Goal: Task Accomplishment & Management: Complete application form

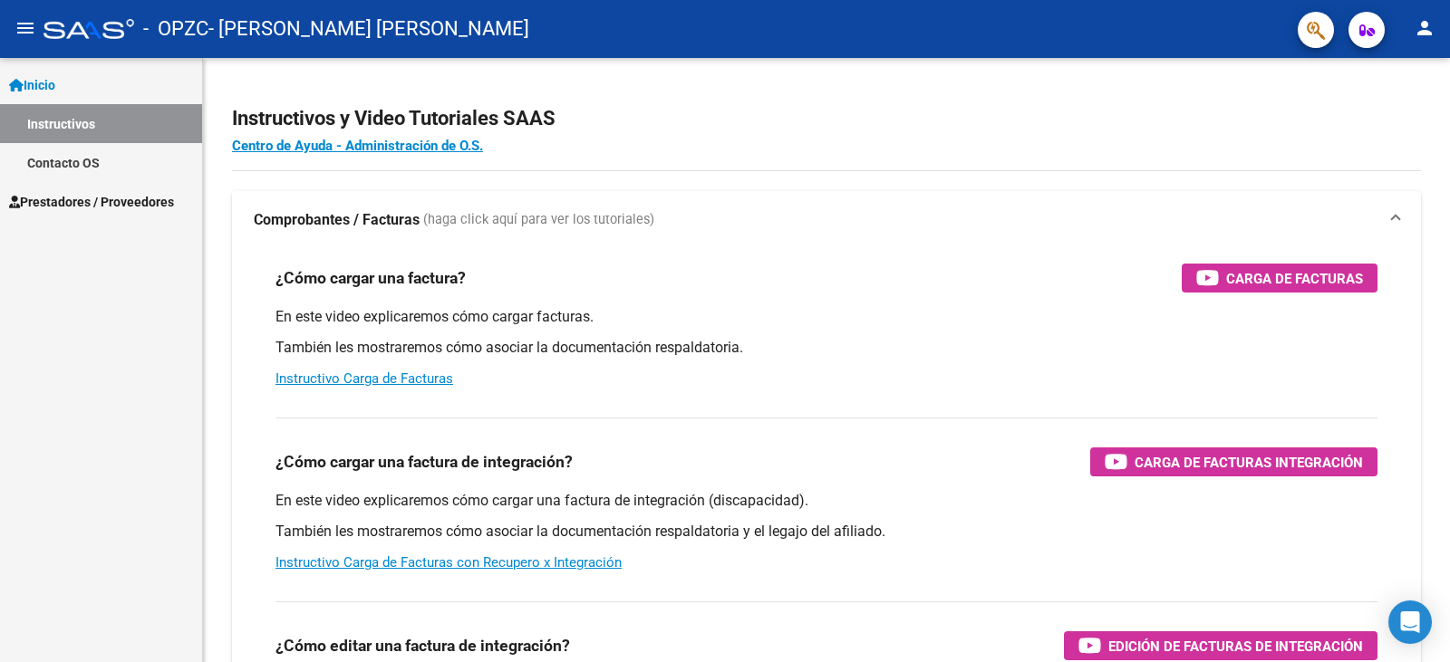
click at [30, 30] on mat-icon "menu" at bounding box center [25, 28] width 22 height 22
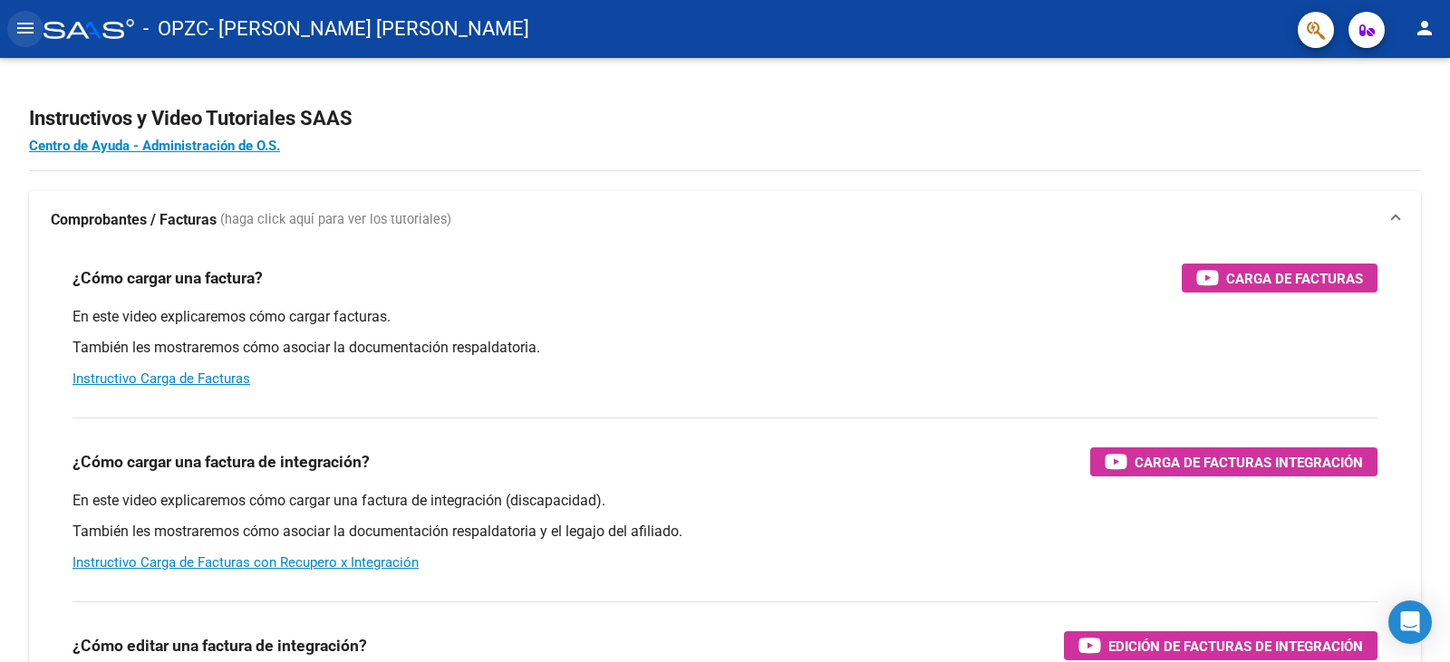
click at [30, 30] on mat-icon "menu" at bounding box center [25, 28] width 22 height 22
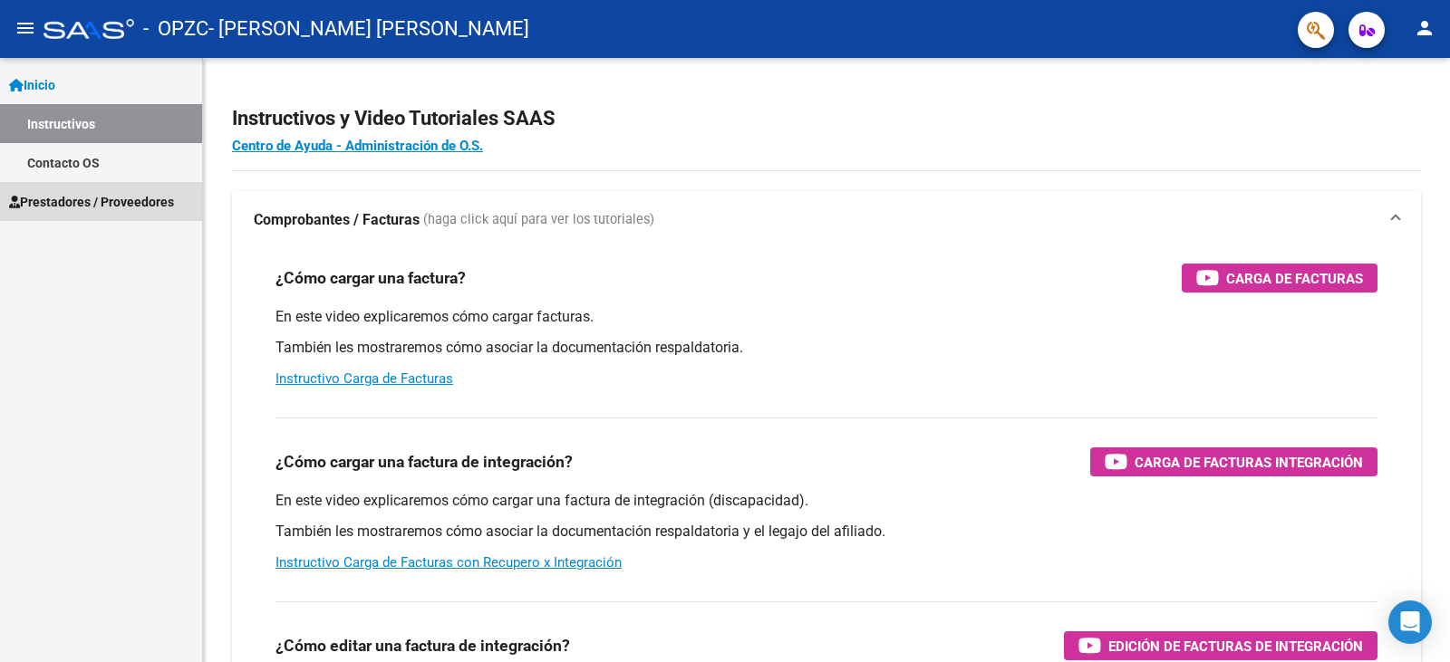
click at [166, 199] on span "Prestadores / Proveedores" at bounding box center [91, 202] width 165 height 20
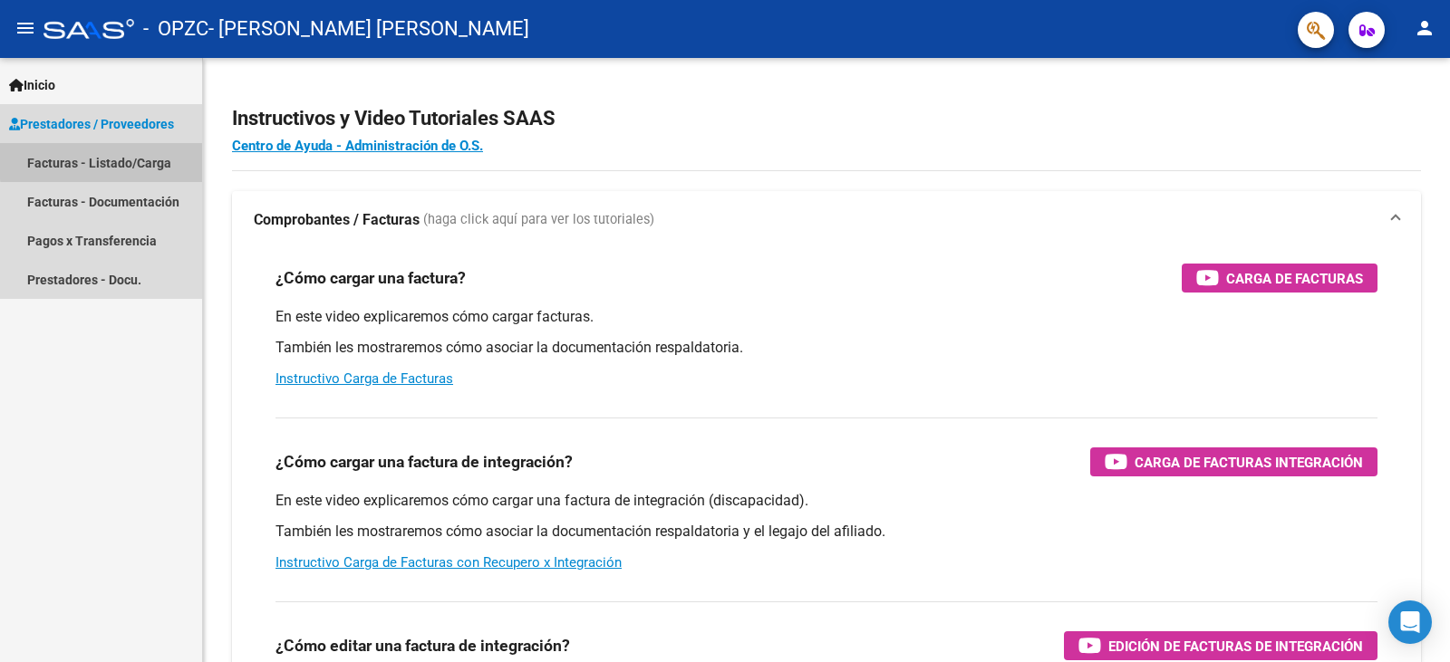
click at [164, 157] on link "Facturas - Listado/Carga" at bounding box center [101, 162] width 202 height 39
click at [129, 156] on link "Facturas - Listado/Carga" at bounding box center [101, 162] width 202 height 39
click at [165, 164] on link "Facturas - Listado/Carga" at bounding box center [101, 162] width 202 height 39
click at [159, 134] on link "Prestadores / Proveedores" at bounding box center [101, 123] width 202 height 39
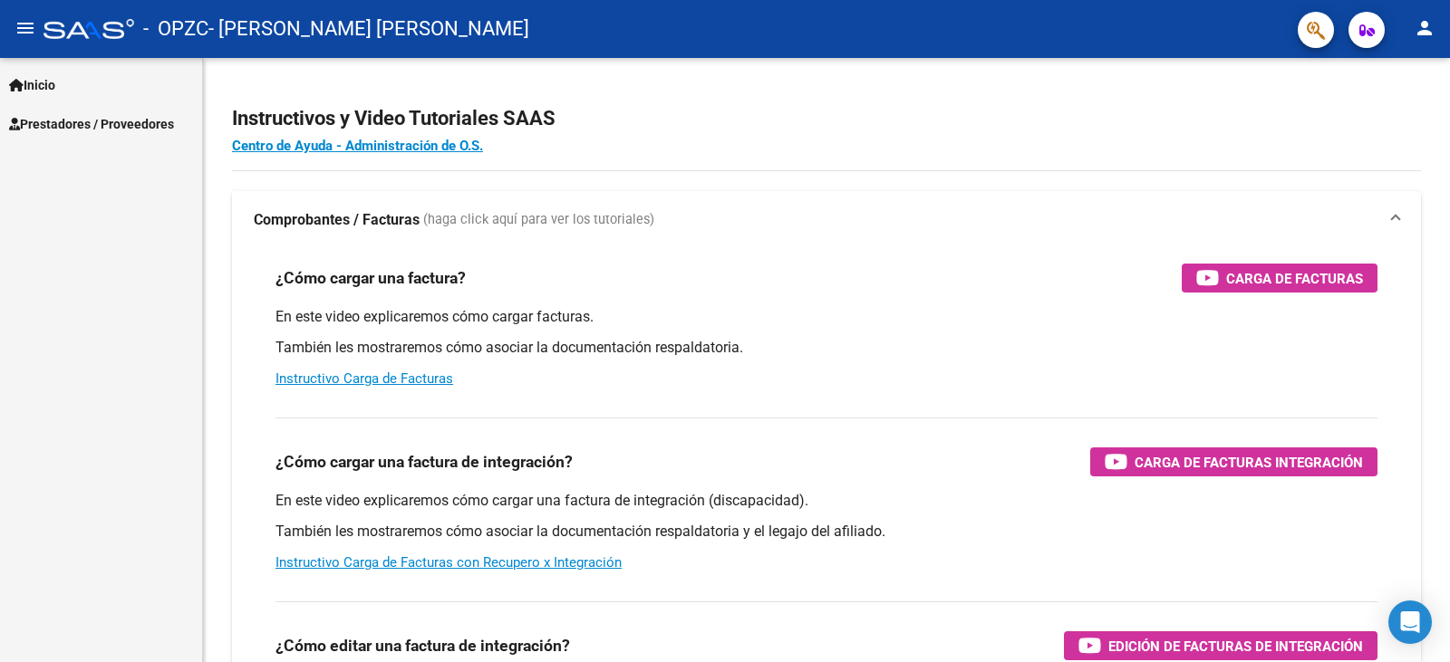
click at [159, 134] on link "Prestadores / Proveedores" at bounding box center [101, 123] width 202 height 39
click at [55, 82] on span "Inicio" at bounding box center [32, 85] width 46 height 20
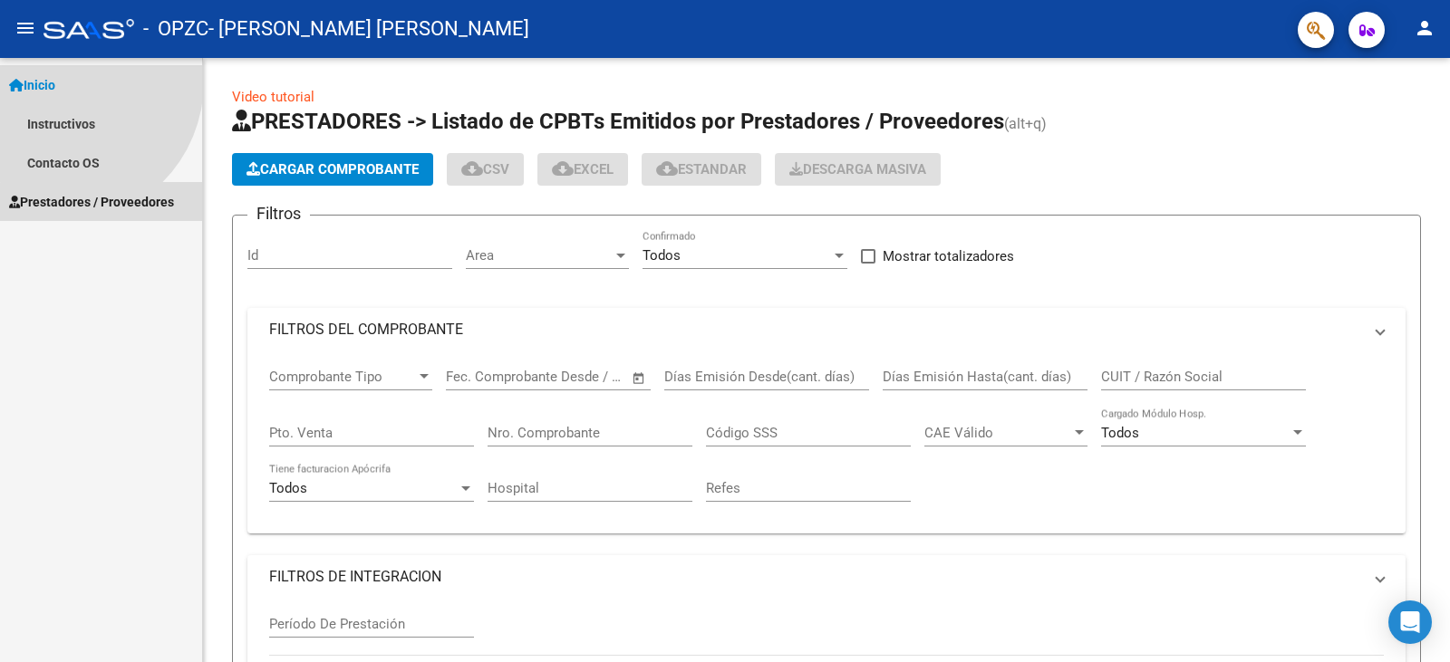
click at [19, 18] on mat-icon "menu" at bounding box center [25, 28] width 22 height 22
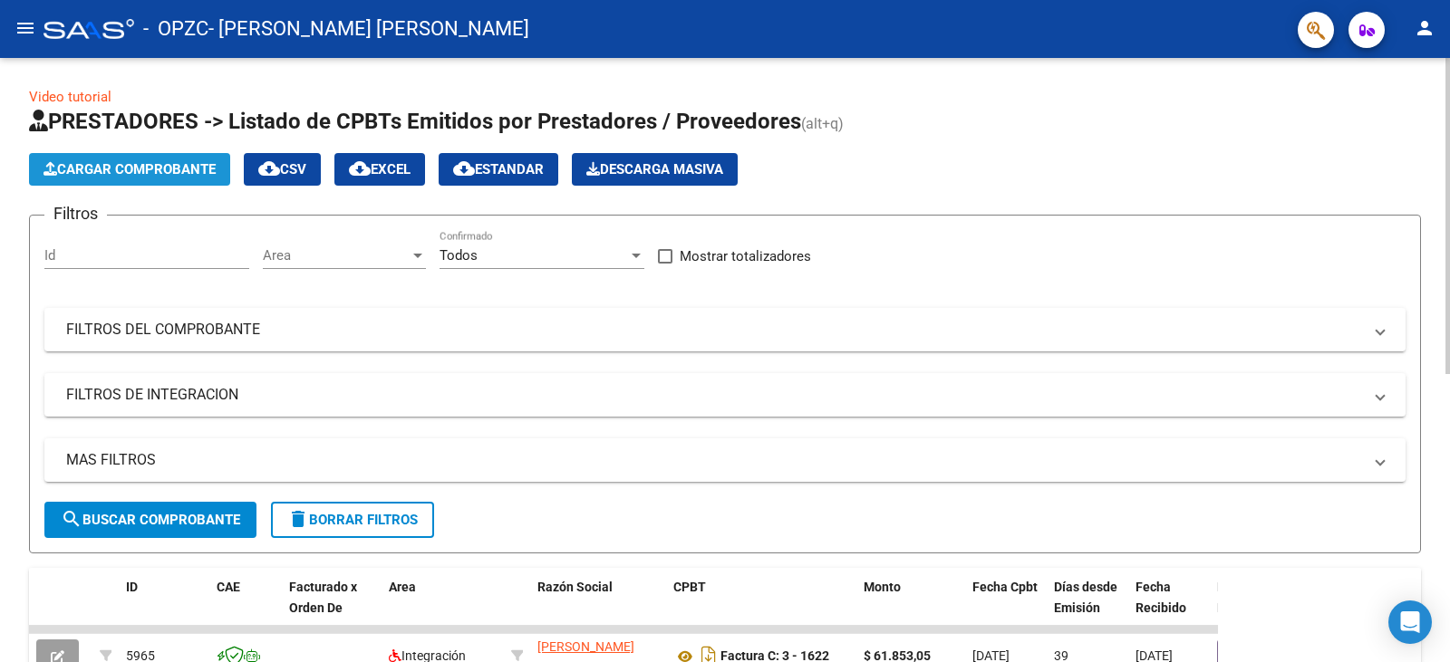
click at [159, 169] on span "Cargar Comprobante" at bounding box center [129, 169] width 172 height 16
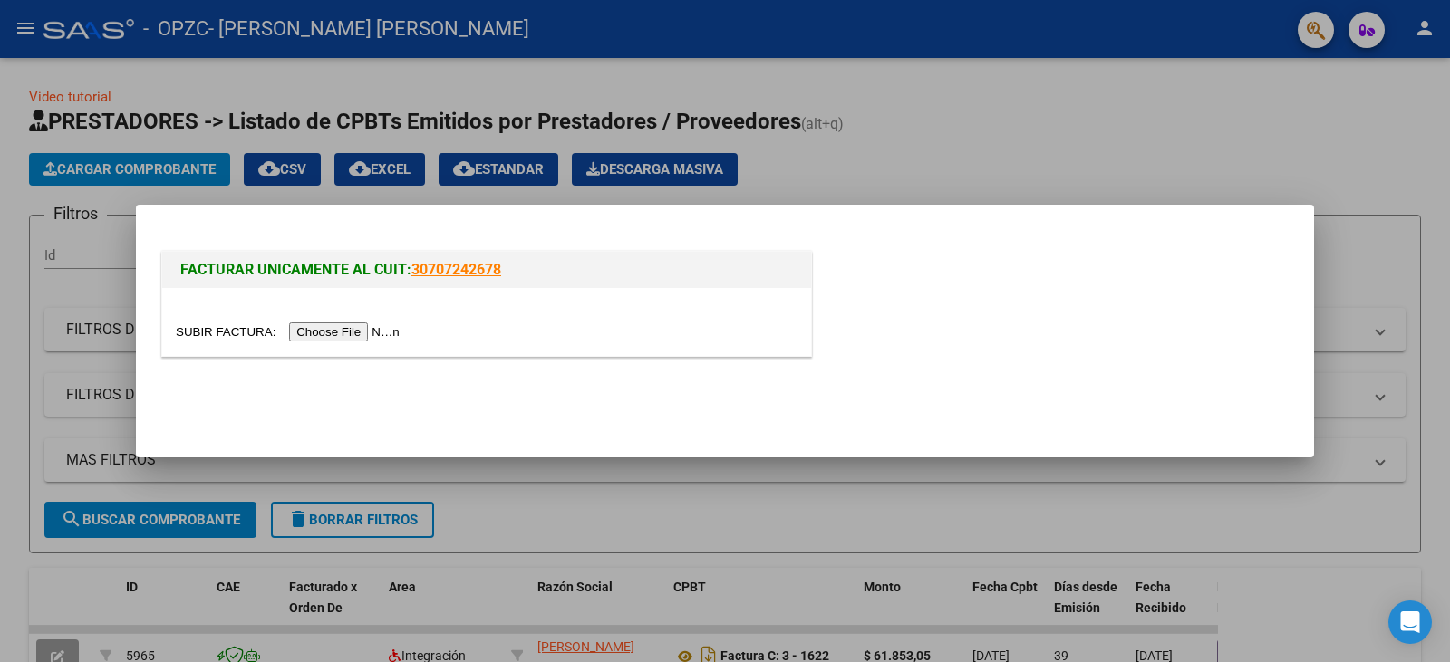
click at [350, 328] on input "file" at bounding box center [290, 332] width 229 height 19
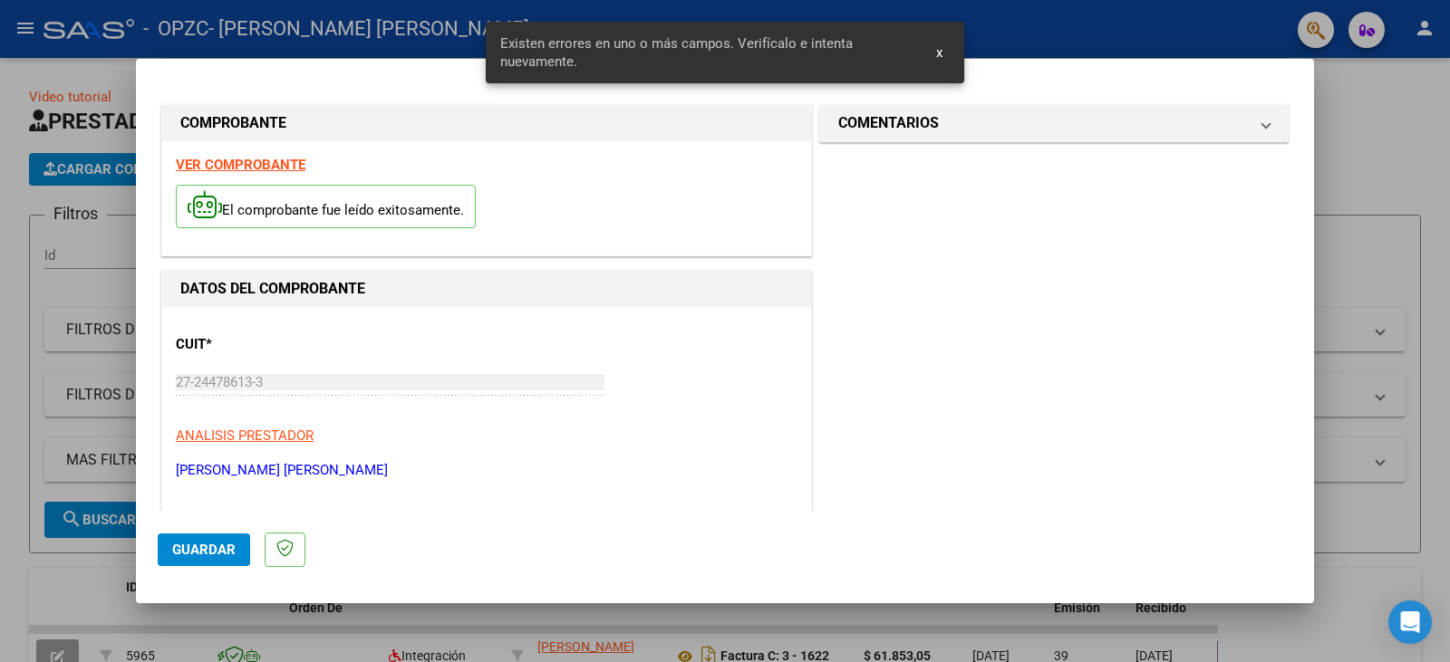
scroll to position [383, 0]
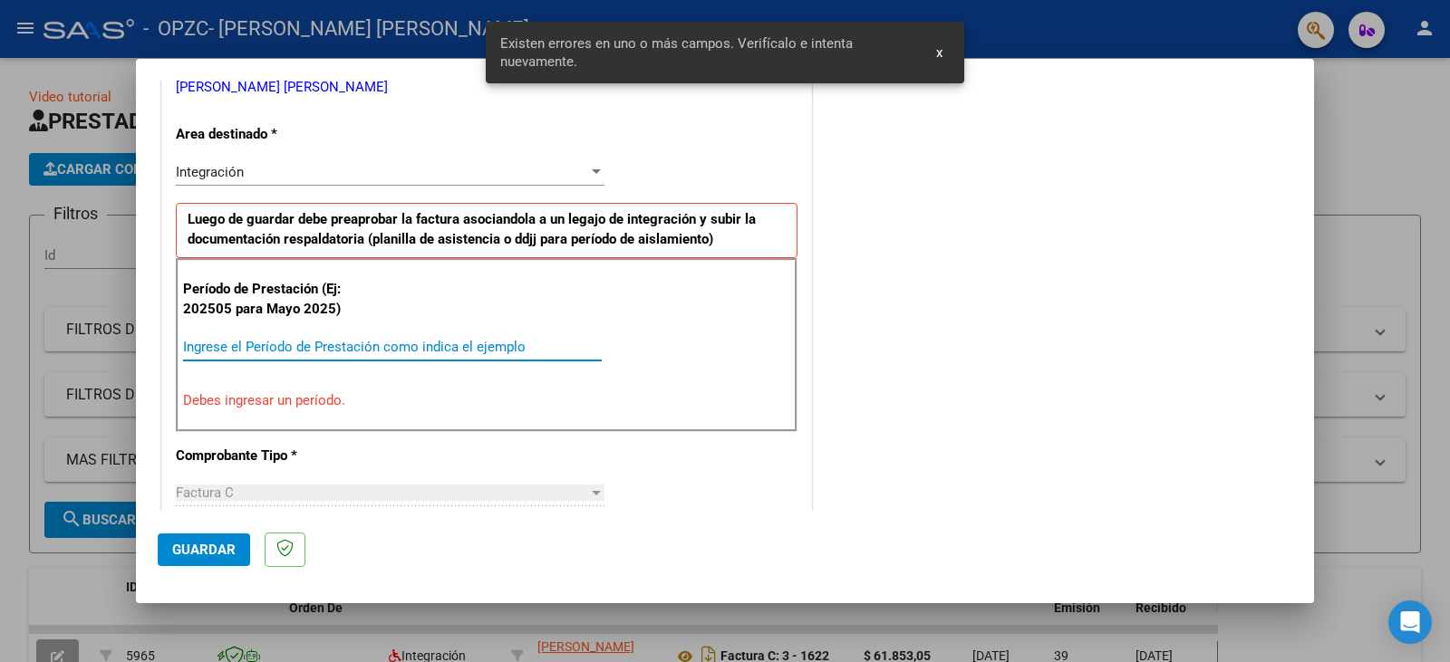
click at [488, 345] on input "Ingrese el Período de Prestación como indica el ejemplo" at bounding box center [392, 347] width 419 height 16
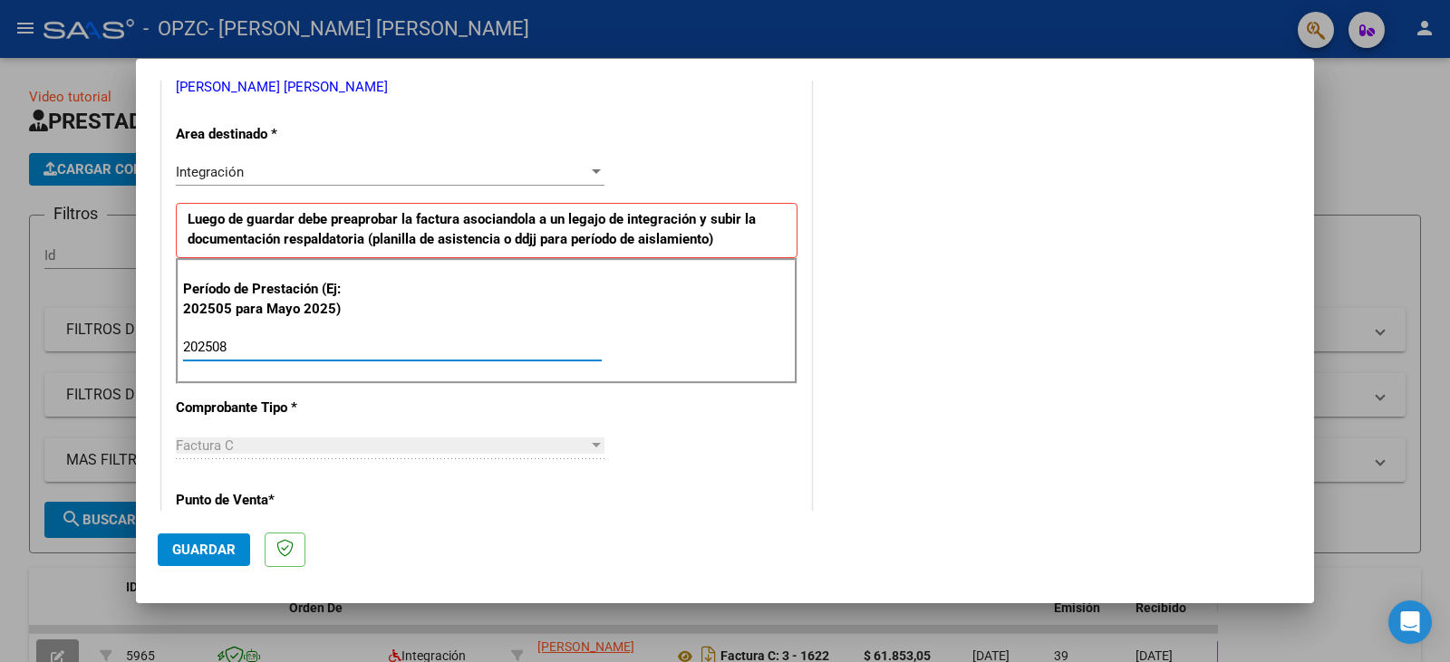
type input "202508"
click at [222, 548] on span "Guardar" at bounding box center [203, 550] width 63 height 16
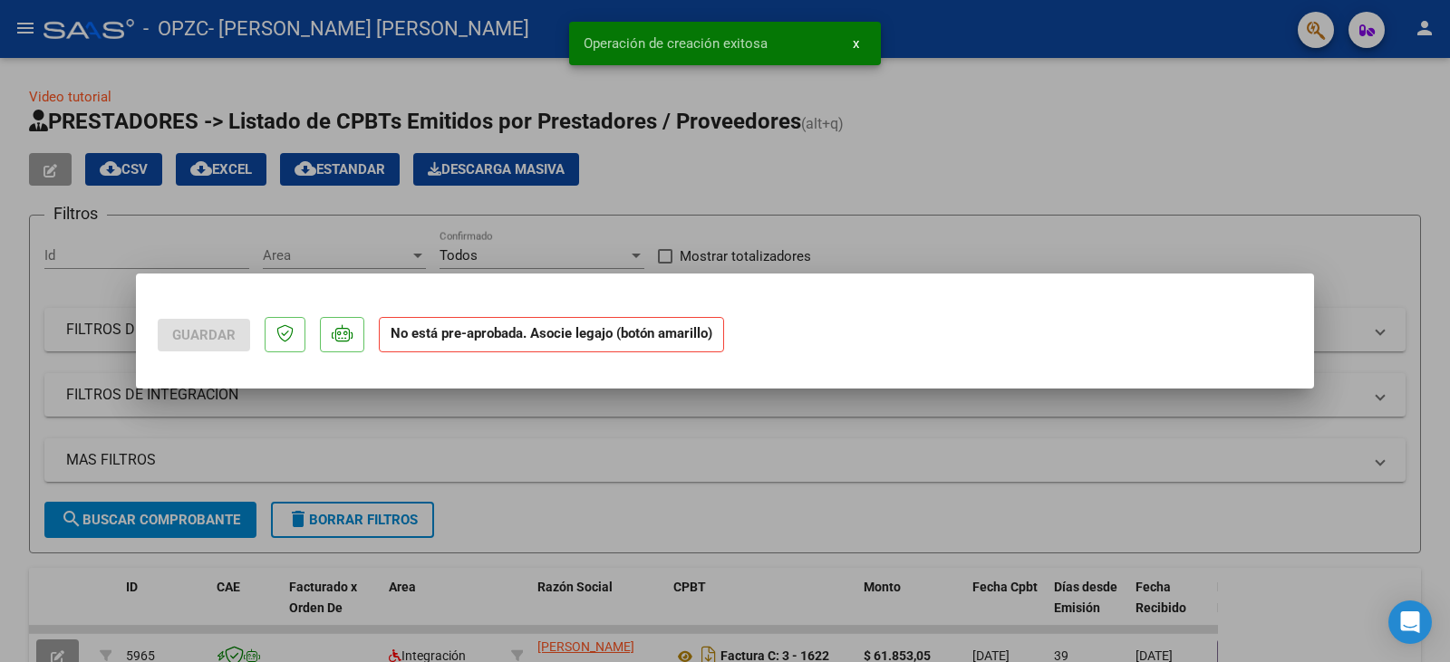
scroll to position [0, 0]
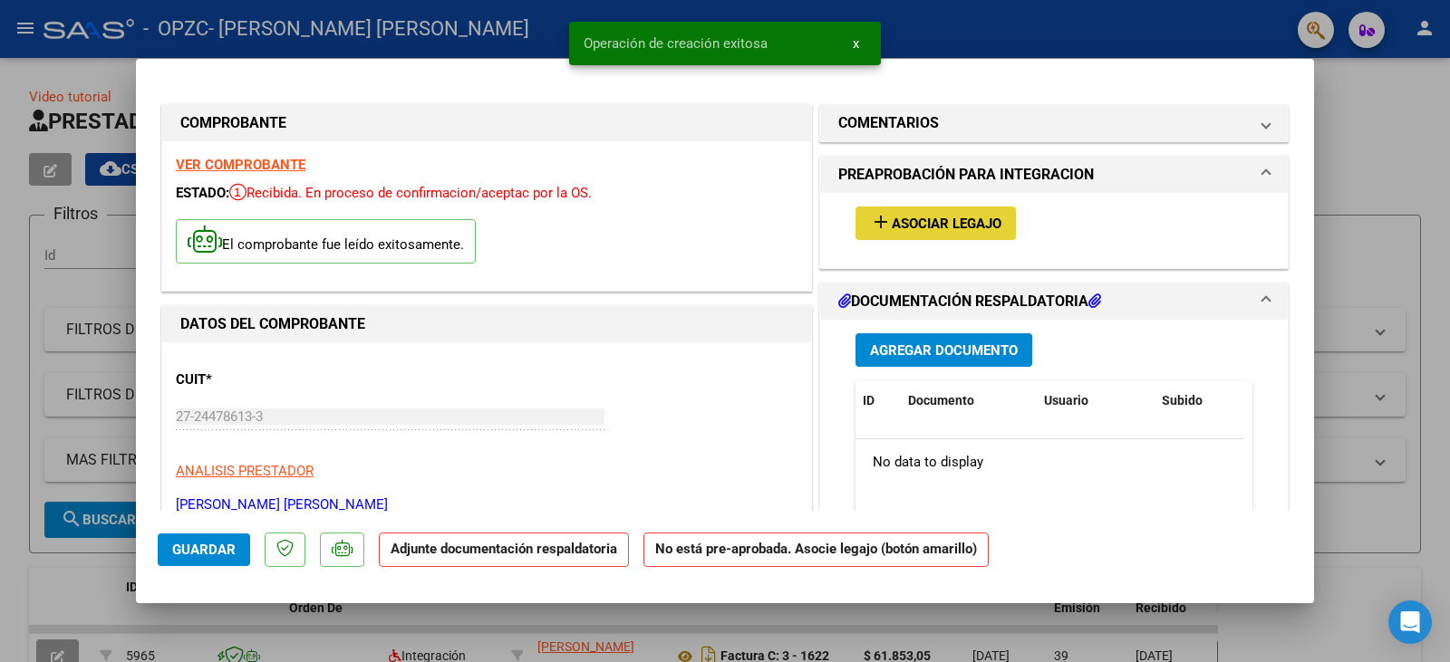
click at [976, 225] on span "Asociar Legajo" at bounding box center [947, 224] width 110 height 16
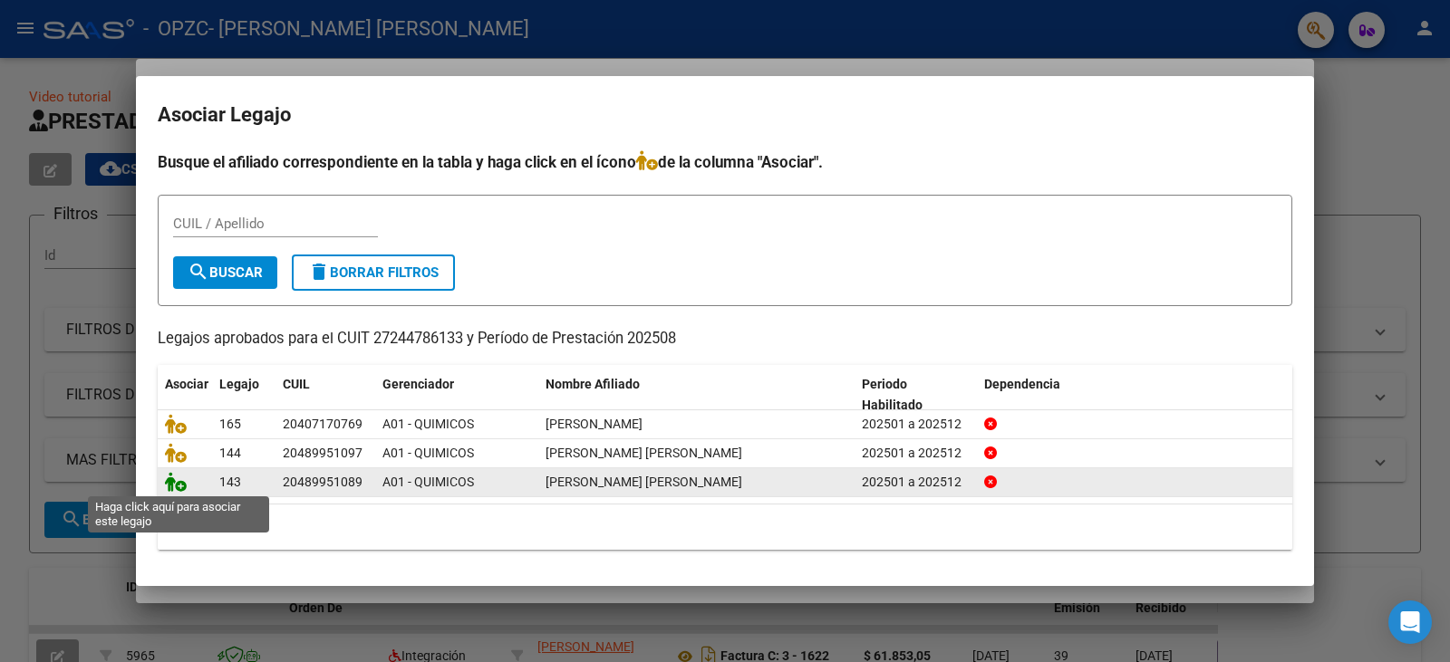
click at [178, 485] on icon at bounding box center [176, 482] width 22 height 20
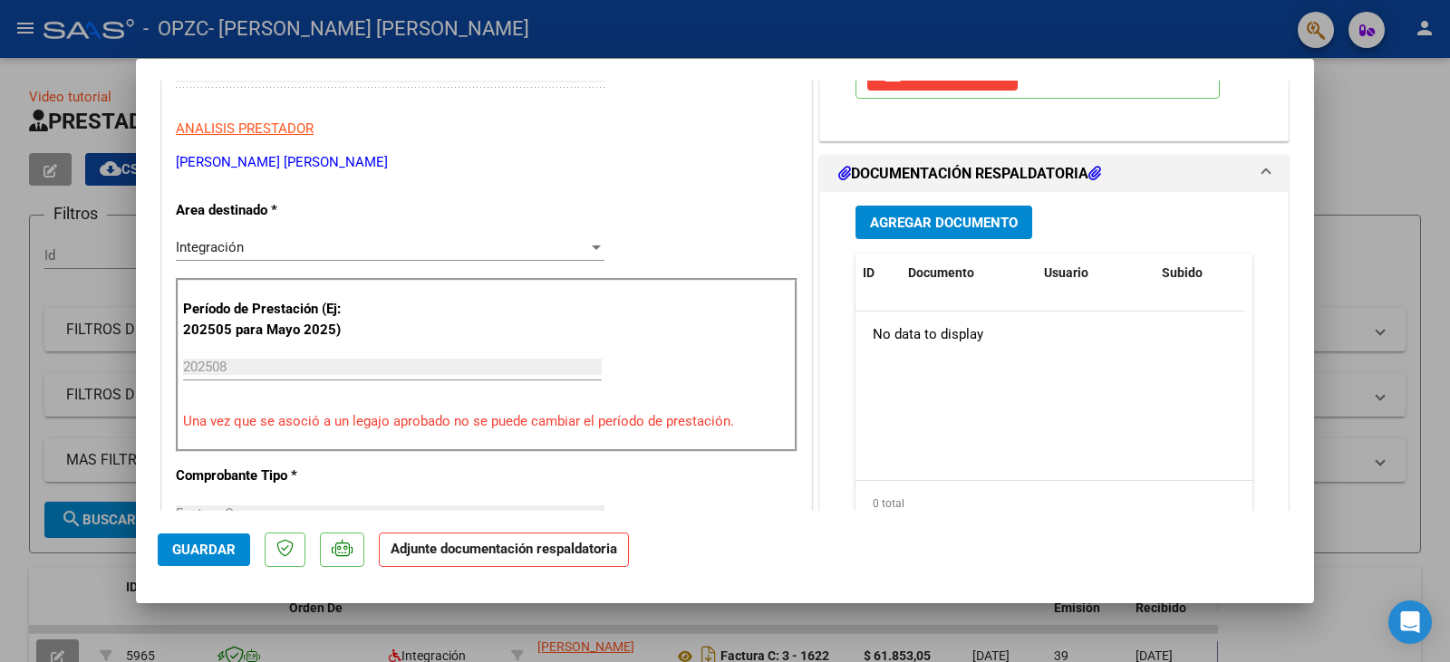
scroll to position [317, 0]
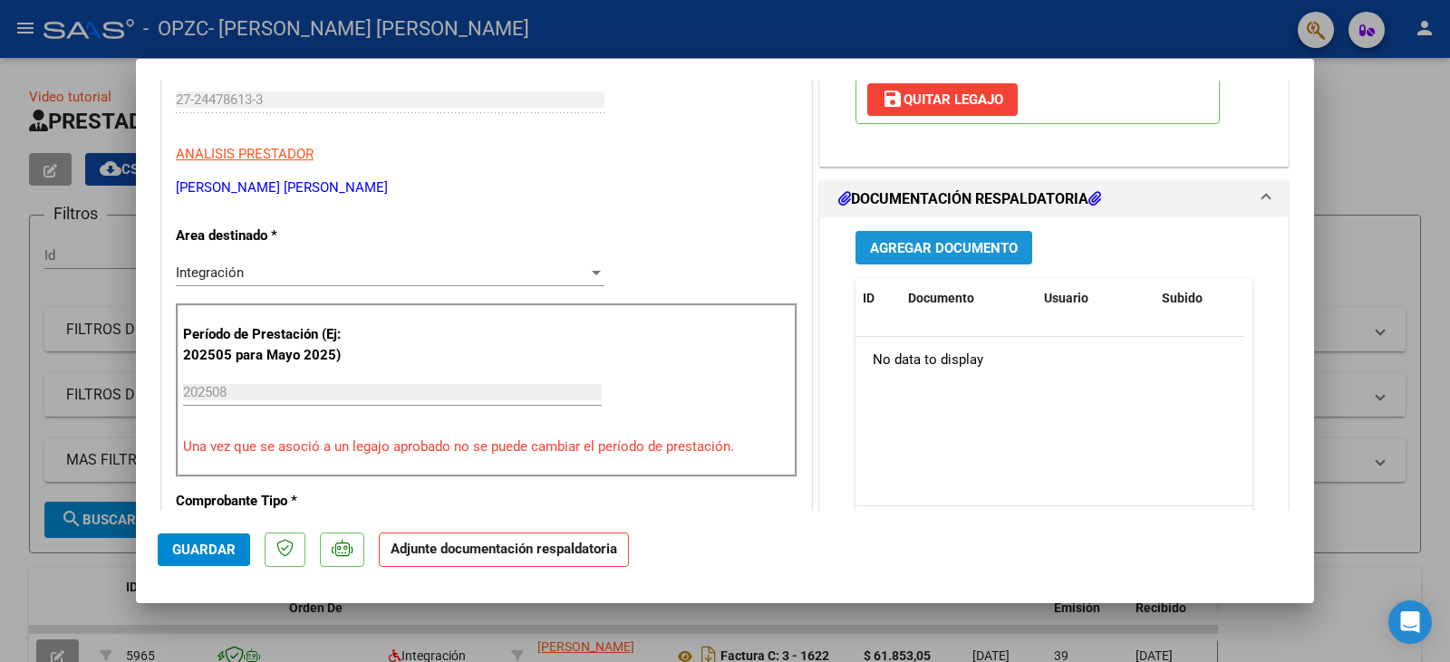
click at [1002, 241] on span "Agregar Documento" at bounding box center [944, 248] width 148 height 16
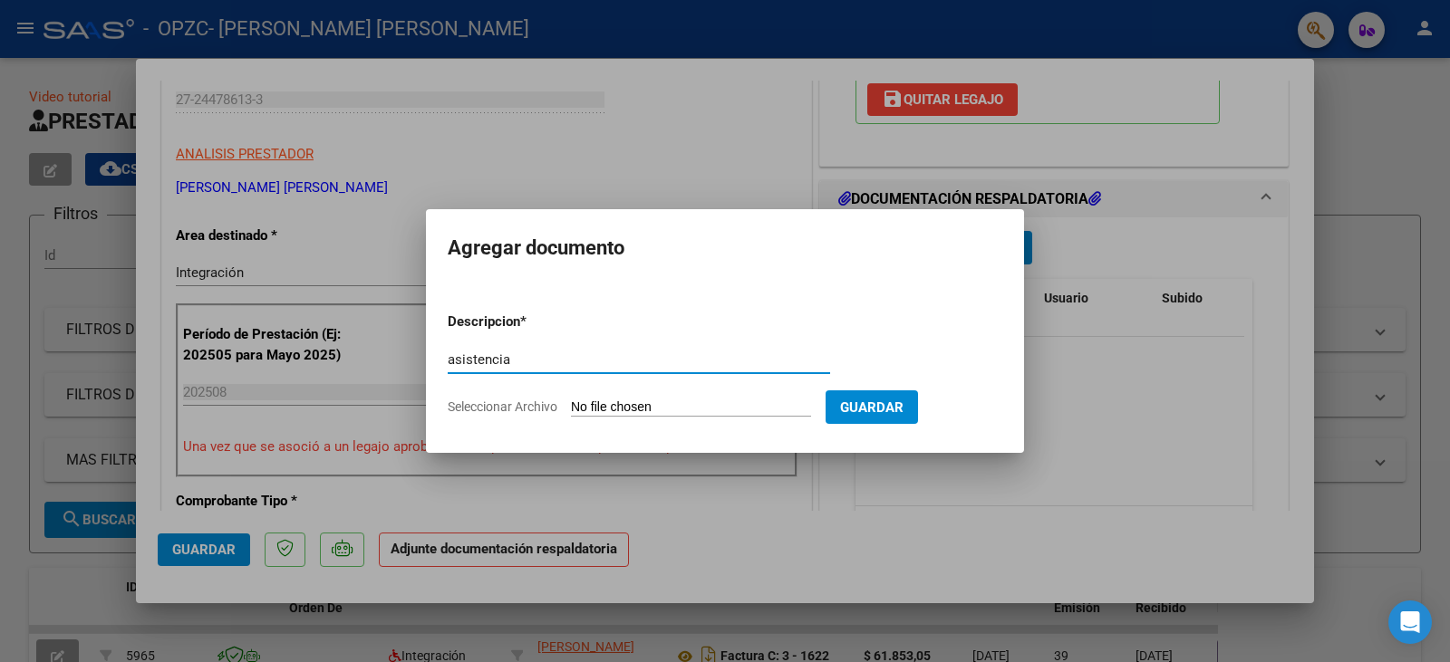
type input "asistencia"
click at [524, 406] on span "Seleccionar Archivo" at bounding box center [503, 407] width 110 height 14
click at [571, 406] on input "Seleccionar Archivo" at bounding box center [691, 408] width 240 height 17
type input "C:\fakepath\Agosto asist [PERSON_NAME]pdf"
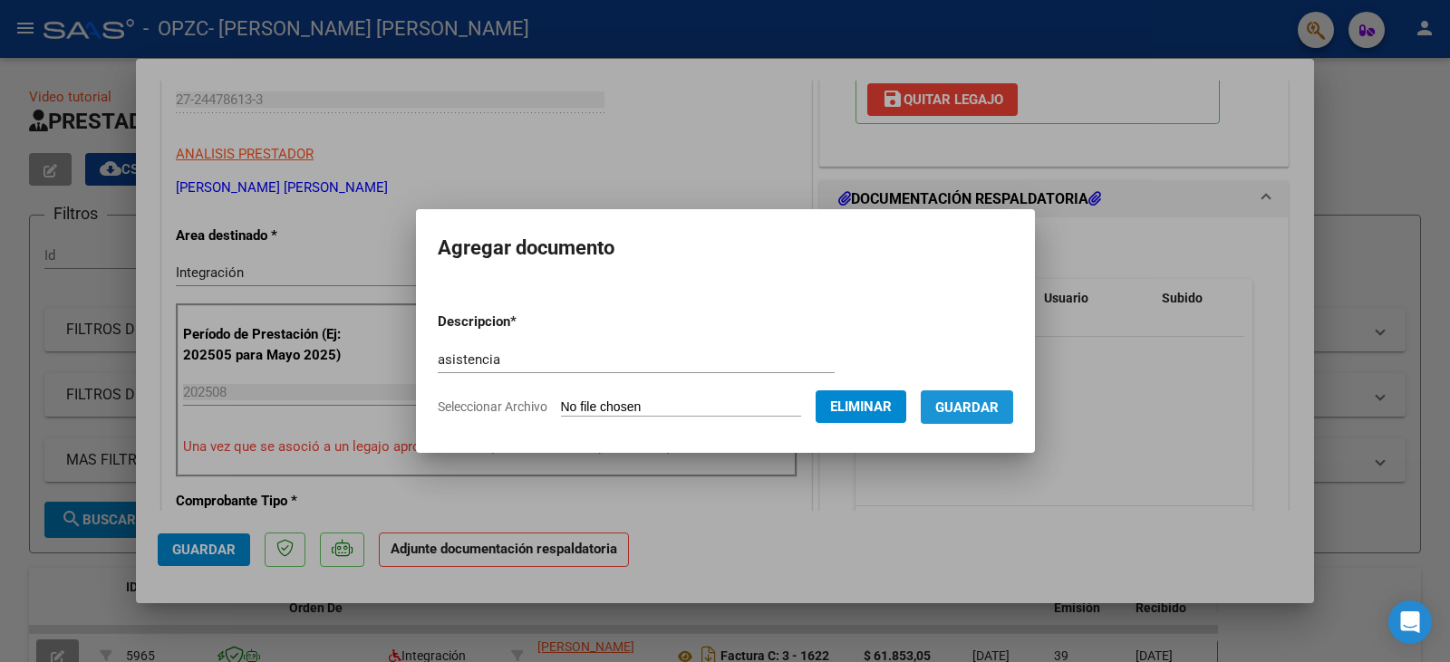
click at [979, 405] on span "Guardar" at bounding box center [966, 408] width 63 height 16
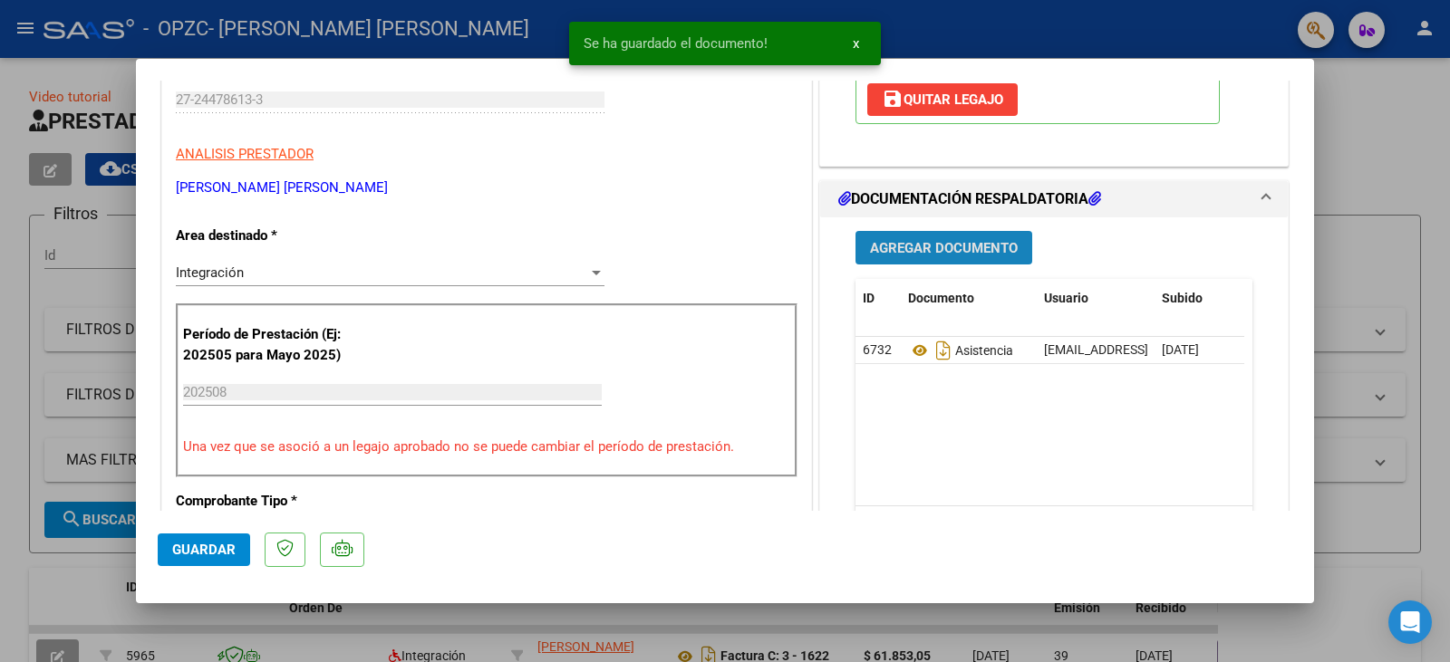
click at [940, 251] on span "Agregar Documento" at bounding box center [944, 248] width 148 height 16
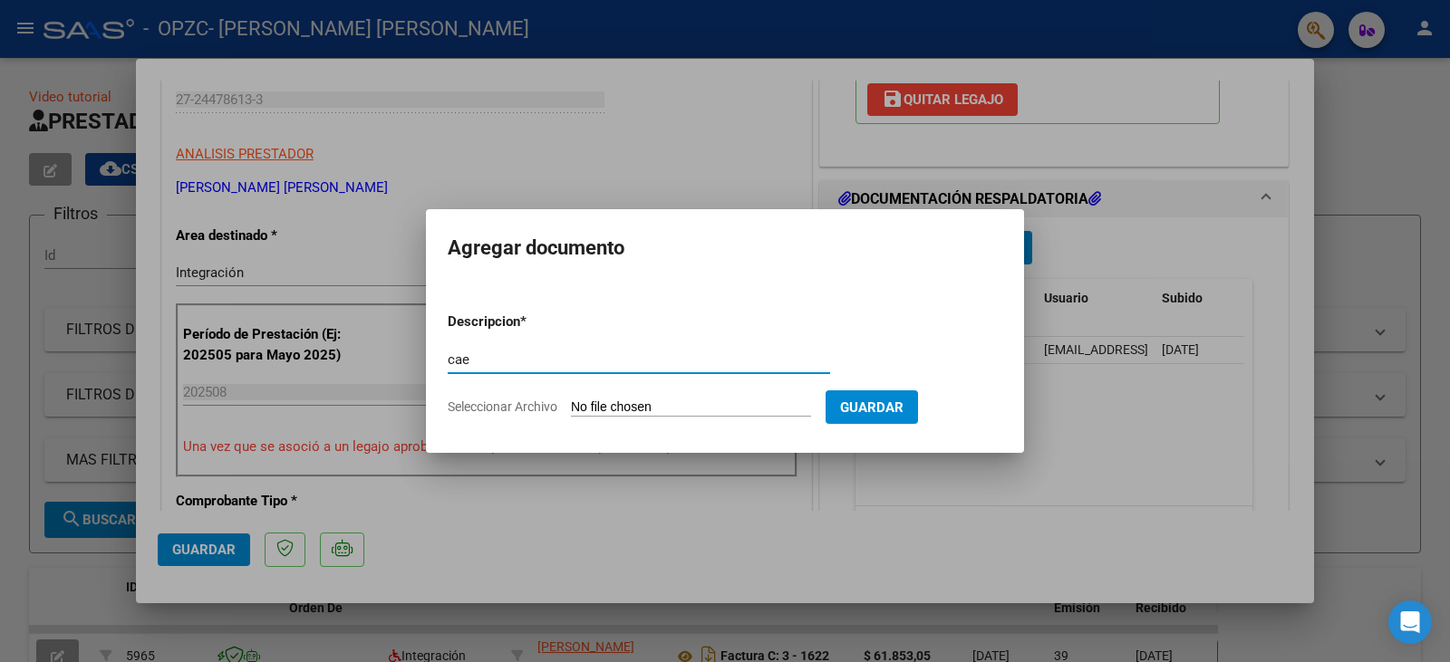
type input "cae"
click at [535, 404] on span "Seleccionar Archivo" at bounding box center [503, 407] width 110 height 14
click at [571, 404] on input "Seleccionar Archivo" at bounding box center [691, 408] width 240 height 17
type input "C:\fakepath\Agosto cae GVG.pdf"
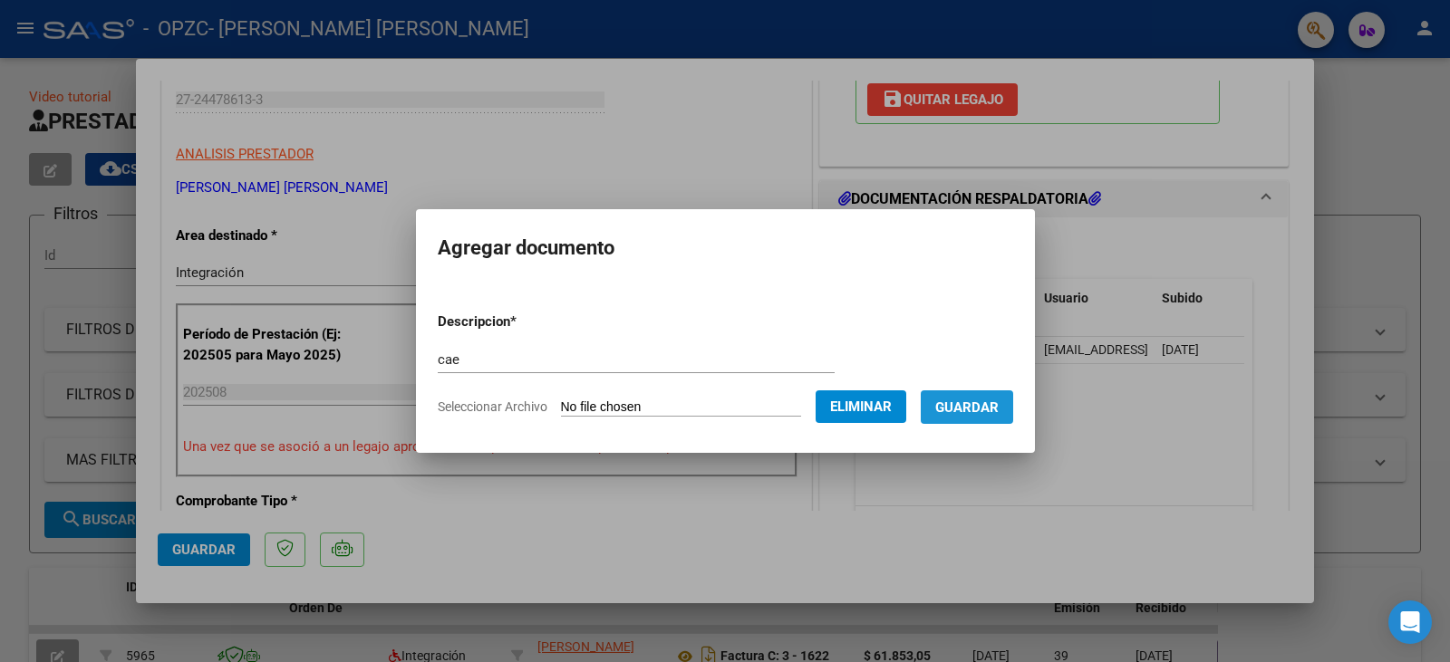
click at [999, 404] on span "Guardar" at bounding box center [966, 408] width 63 height 16
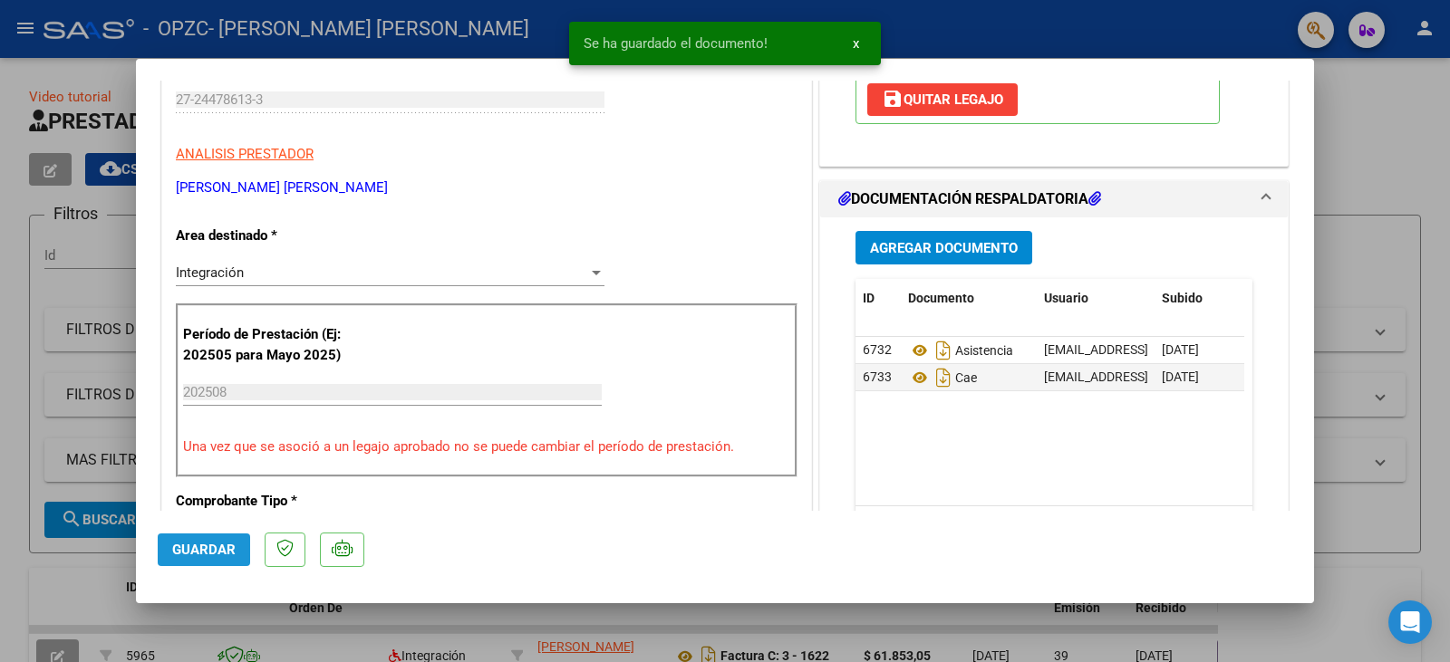
click at [220, 554] on span "Guardar" at bounding box center [203, 550] width 63 height 16
click at [11, 183] on div at bounding box center [725, 331] width 1450 height 662
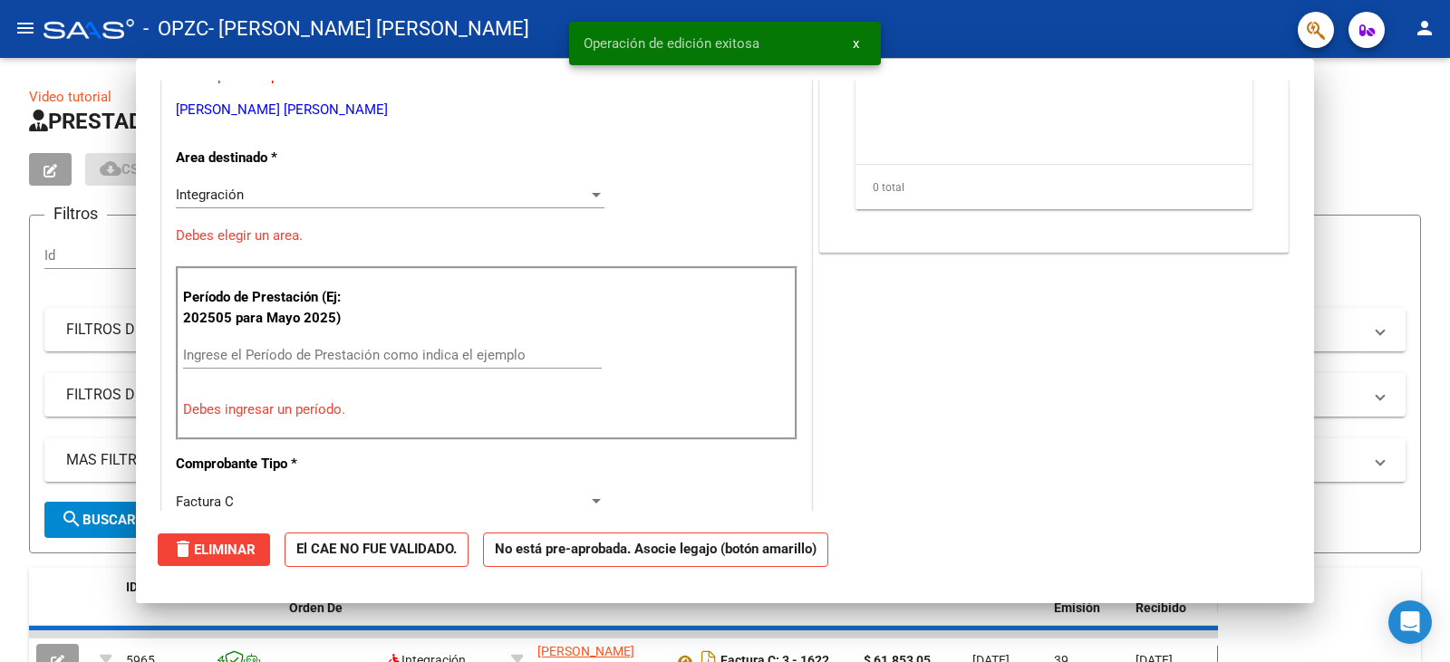
scroll to position [0, 0]
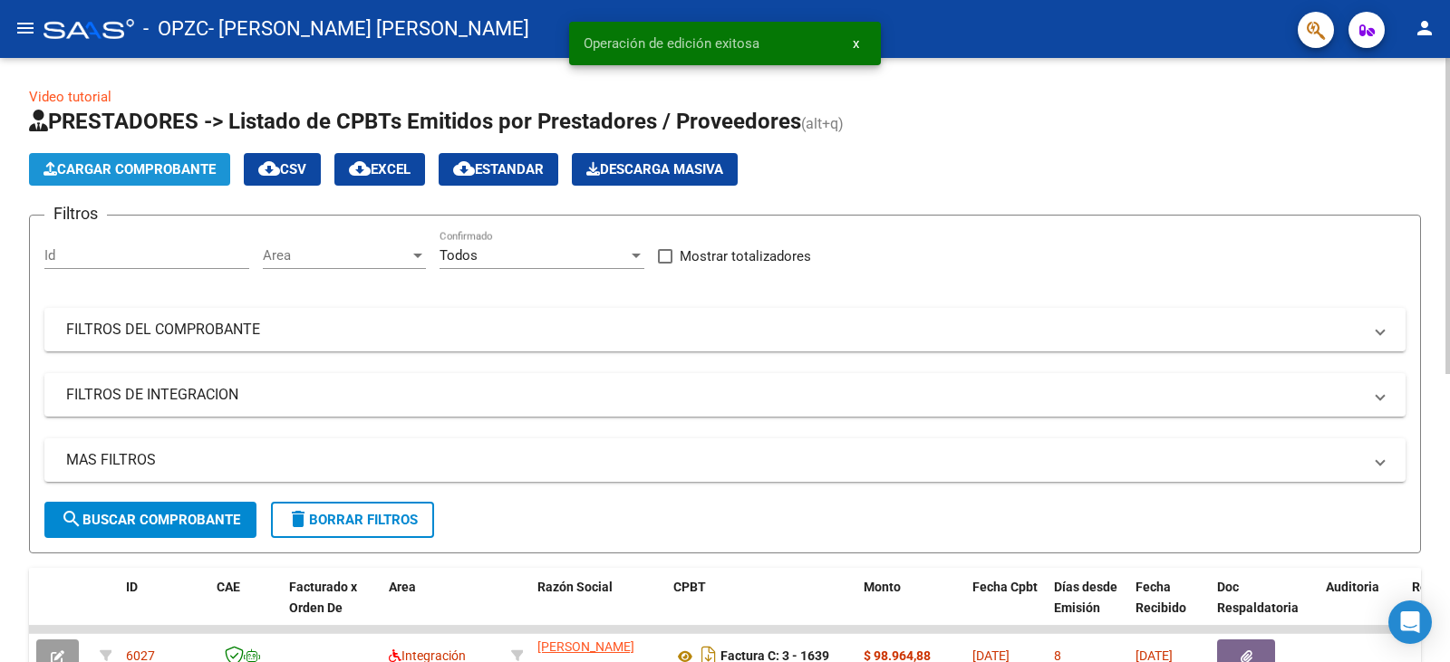
click at [122, 161] on span "Cargar Comprobante" at bounding box center [129, 169] width 172 height 16
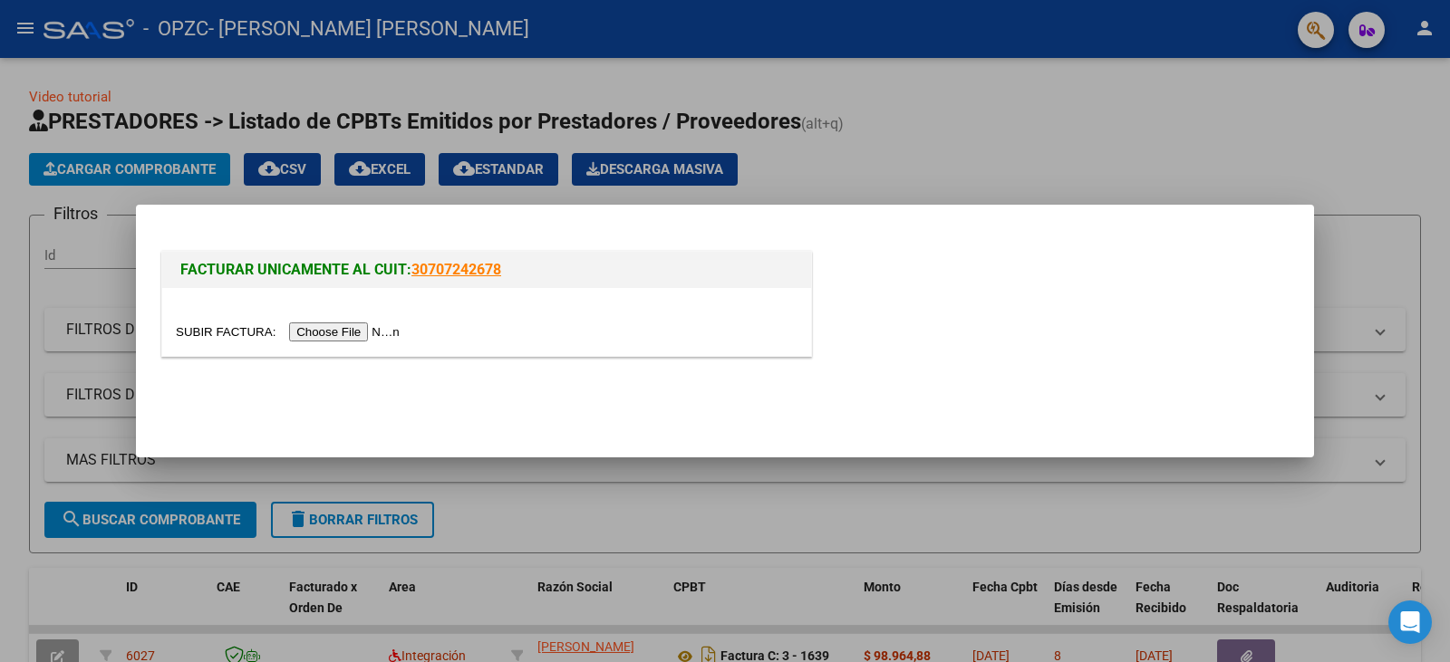
click at [377, 337] on input "file" at bounding box center [290, 332] width 229 height 19
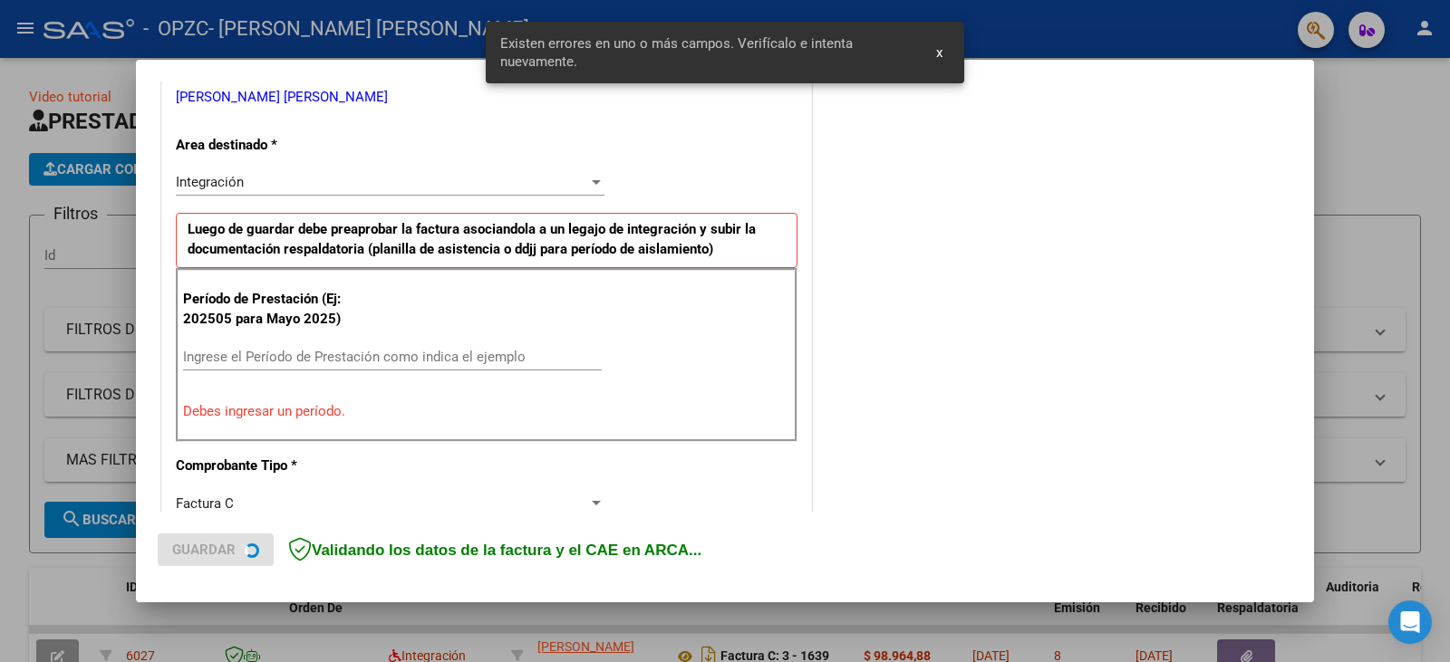
scroll to position [383, 0]
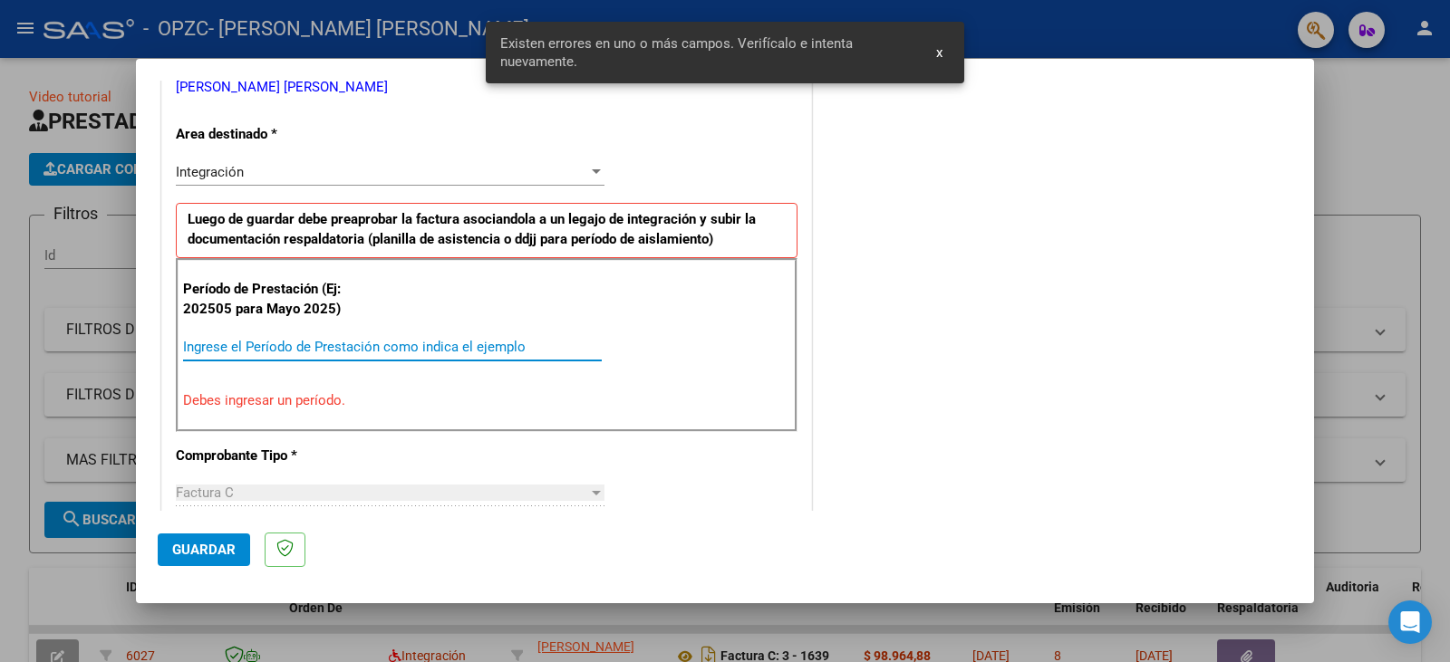
click at [430, 347] on input "Ingrese el Período de Prestación como indica el ejemplo" at bounding box center [392, 347] width 419 height 16
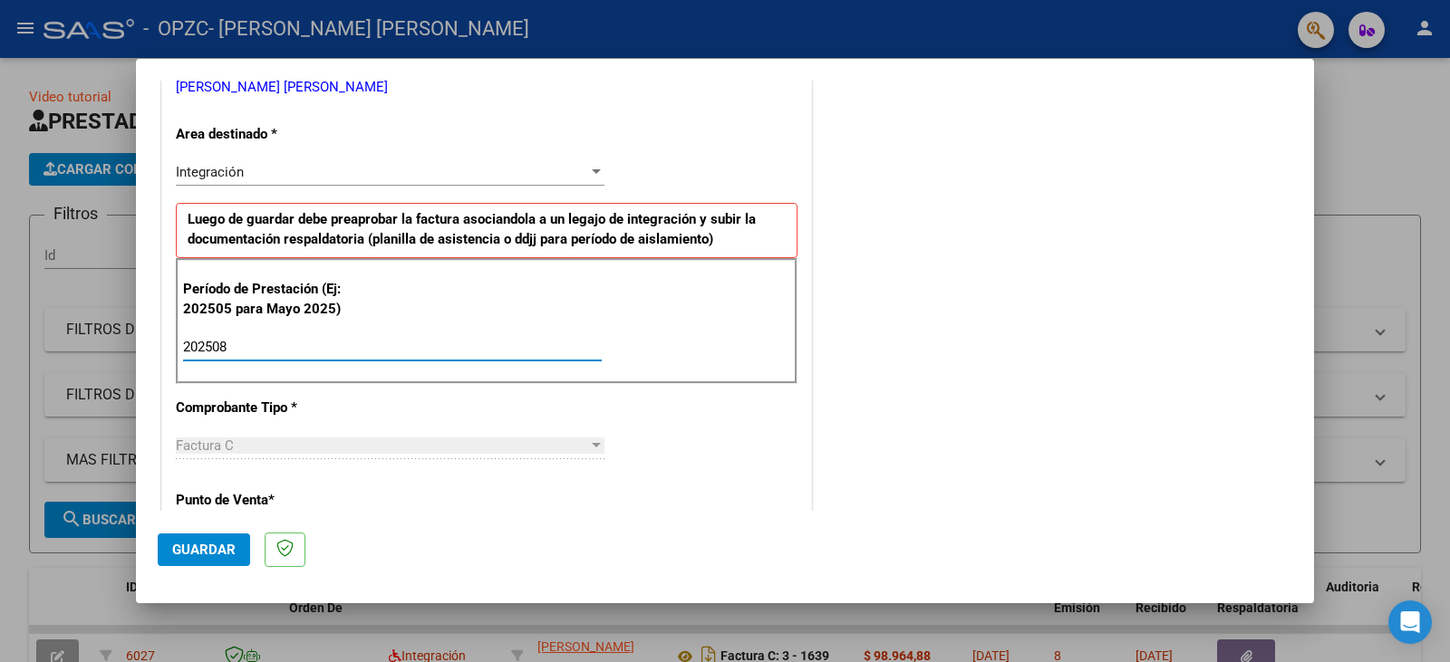
type input "202508"
click at [219, 548] on span "Guardar" at bounding box center [203, 550] width 63 height 16
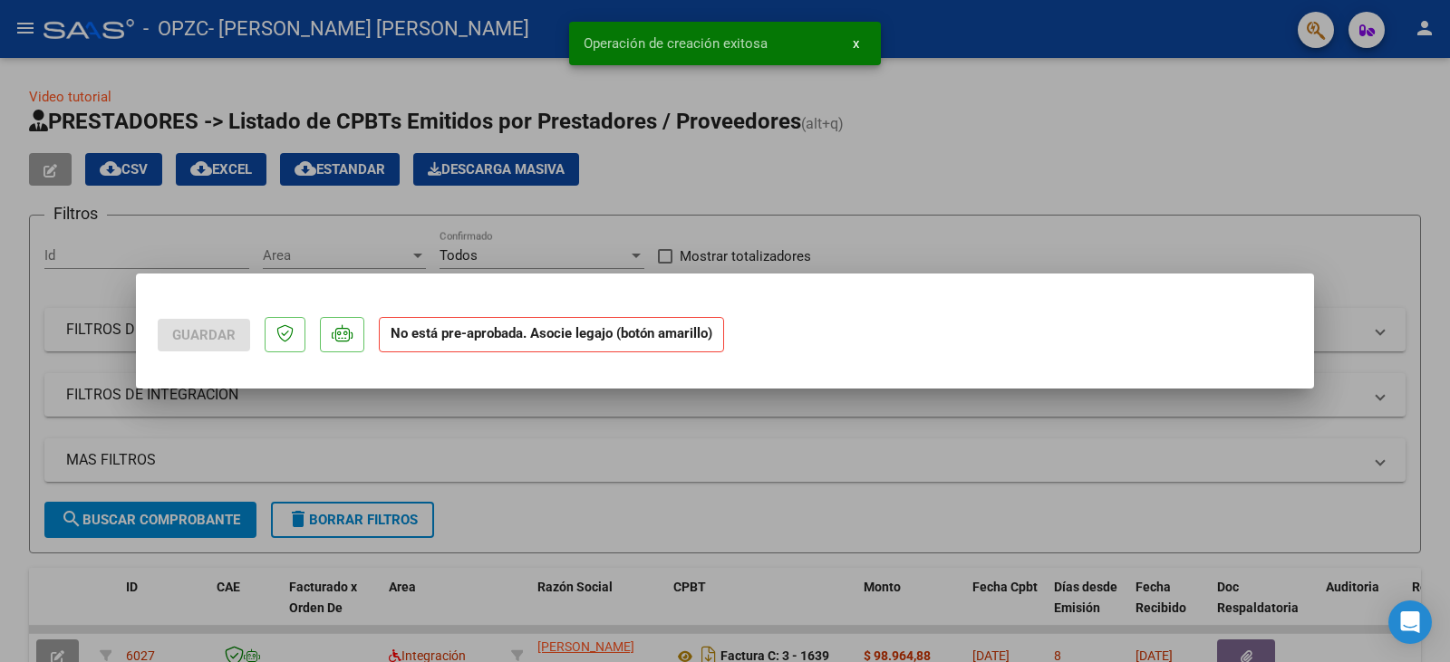
scroll to position [0, 0]
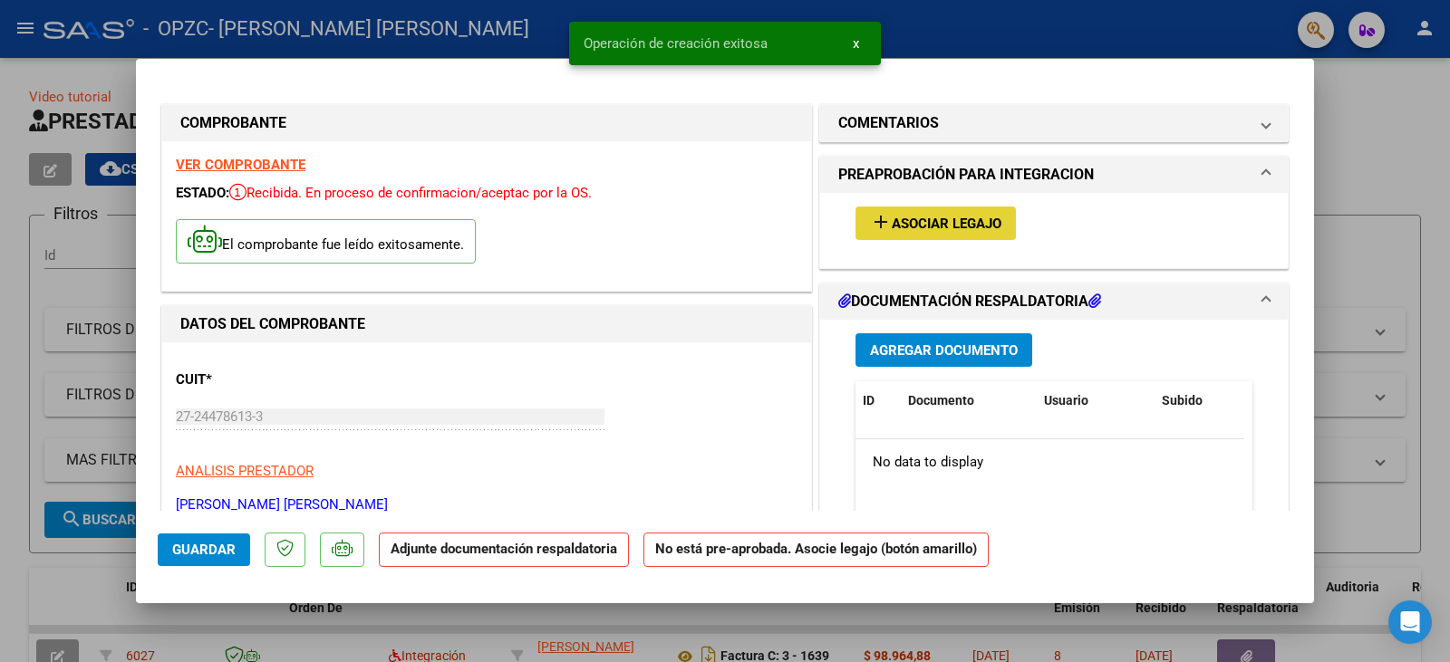
click at [908, 227] on span "Asociar Legajo" at bounding box center [947, 224] width 110 height 16
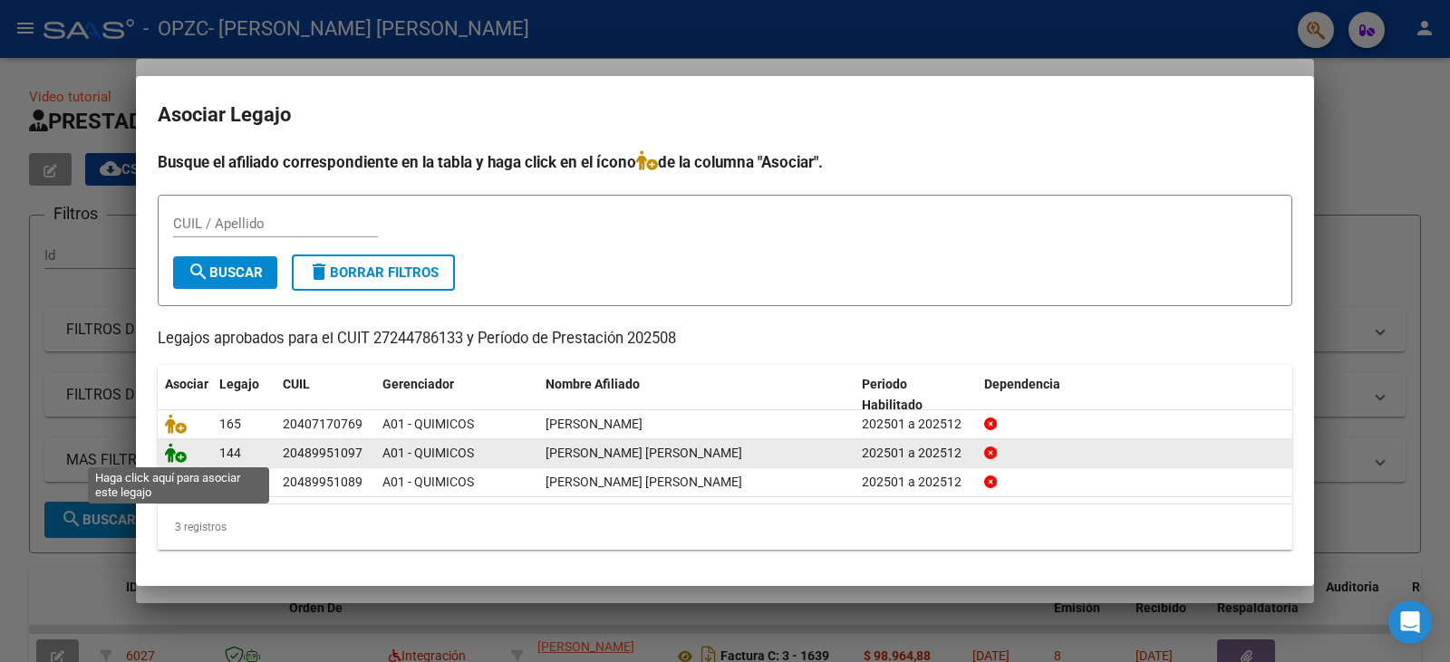
click at [179, 453] on icon at bounding box center [176, 453] width 22 height 20
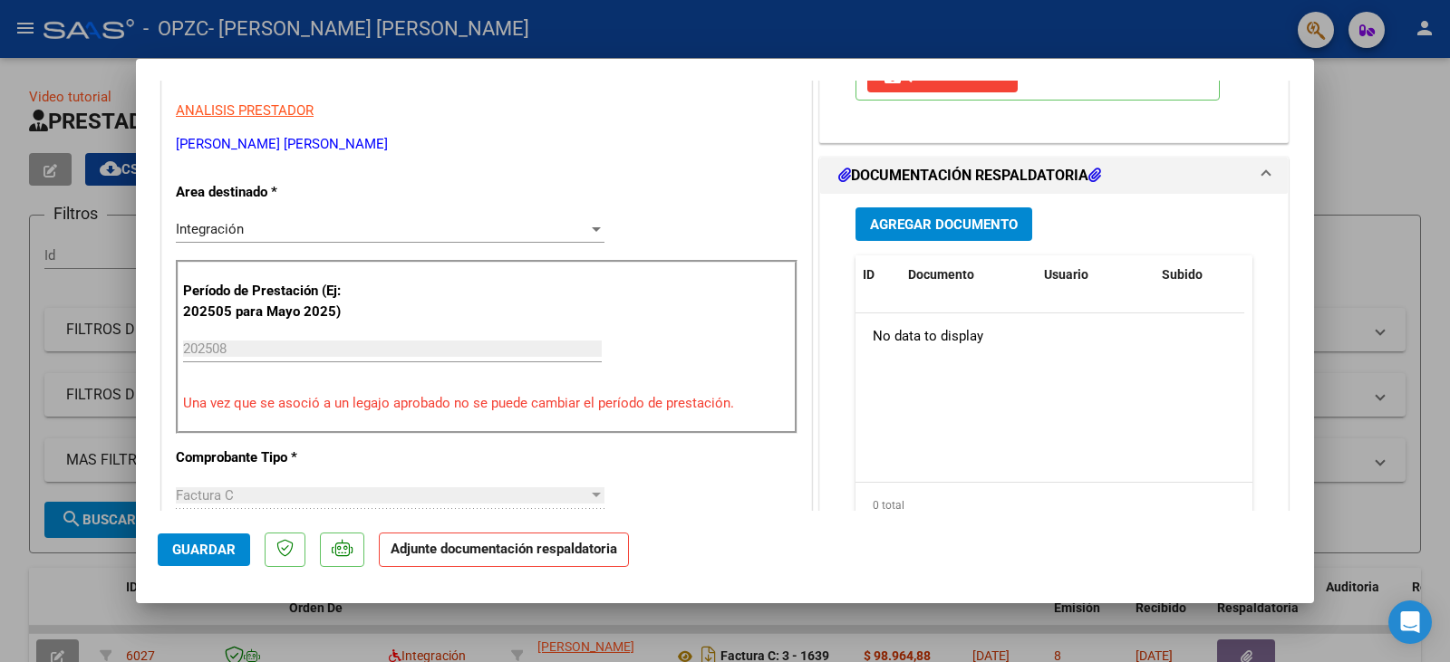
scroll to position [451, 0]
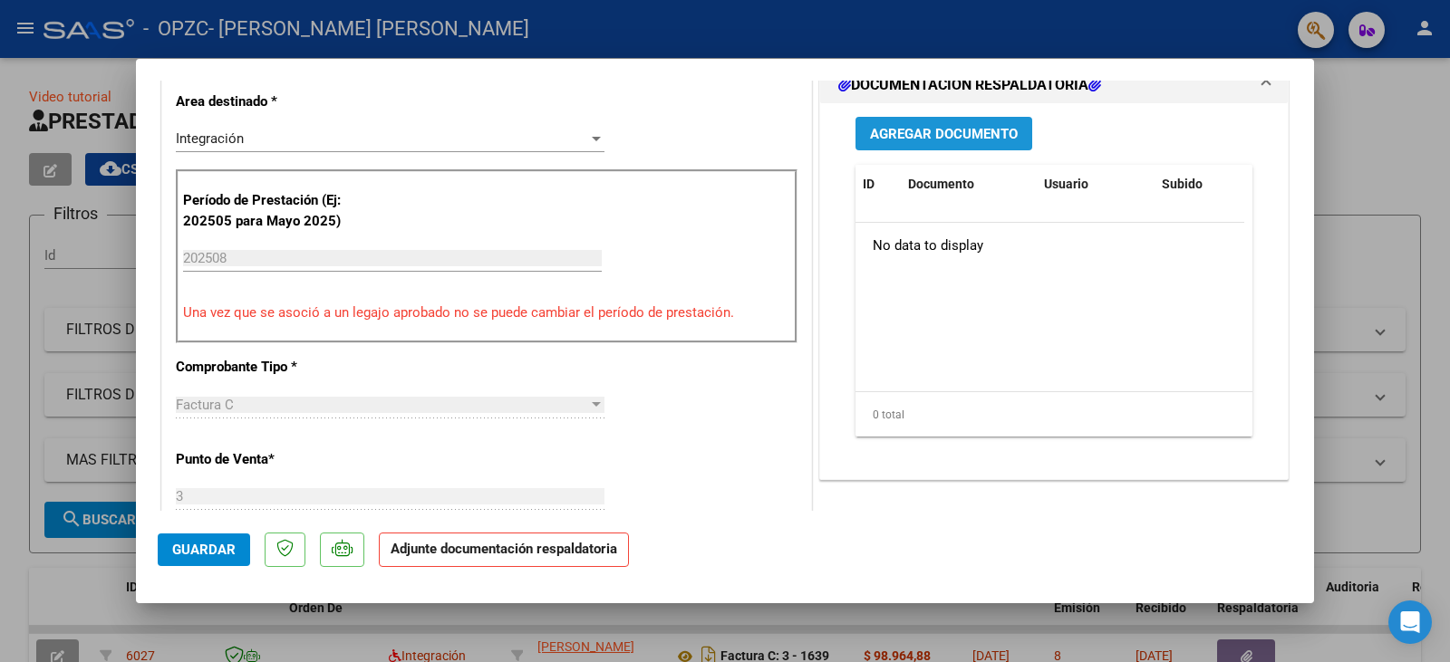
click at [971, 138] on span "Agregar Documento" at bounding box center [944, 134] width 148 height 16
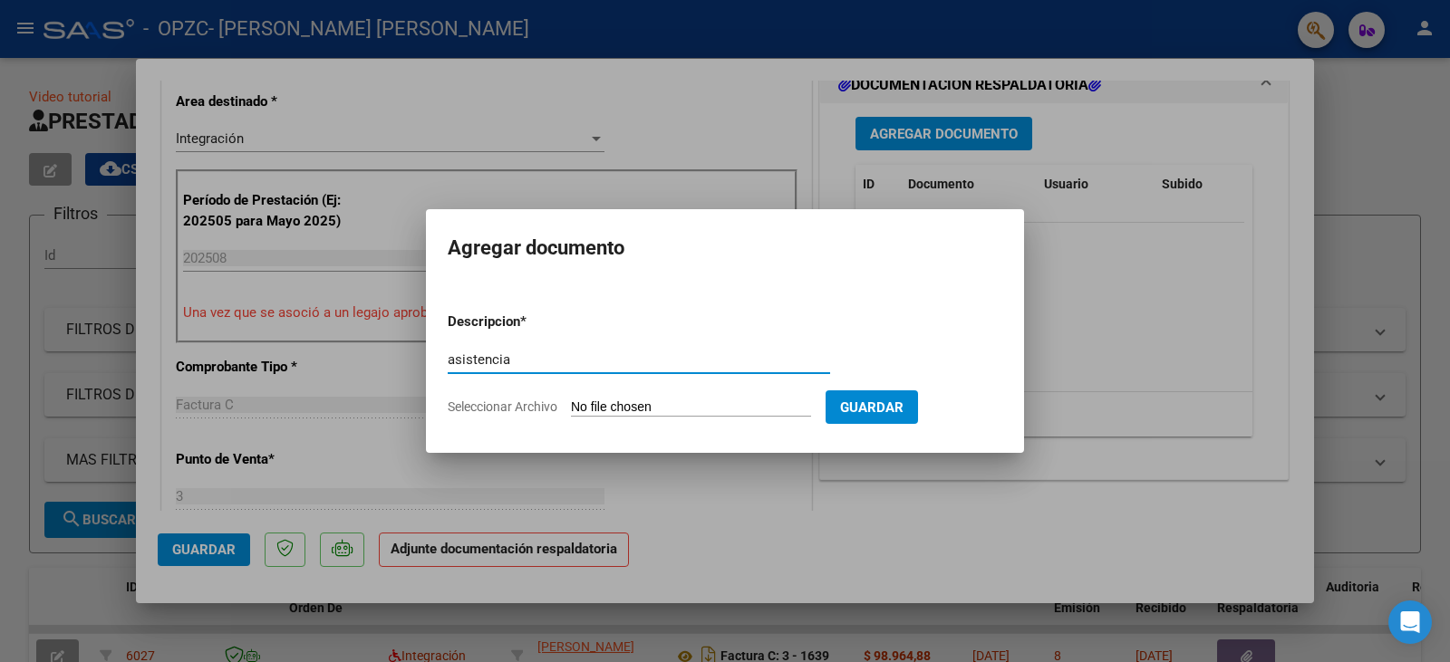
type input "asistencia"
click at [546, 405] on span "Seleccionar Archivo" at bounding box center [503, 407] width 110 height 14
click at [571, 405] on input "Seleccionar Archivo" at bounding box center [691, 408] width 240 height 17
type input "C:\fakepath\Agosto [PERSON_NAME] Velochio J asist.pdf"
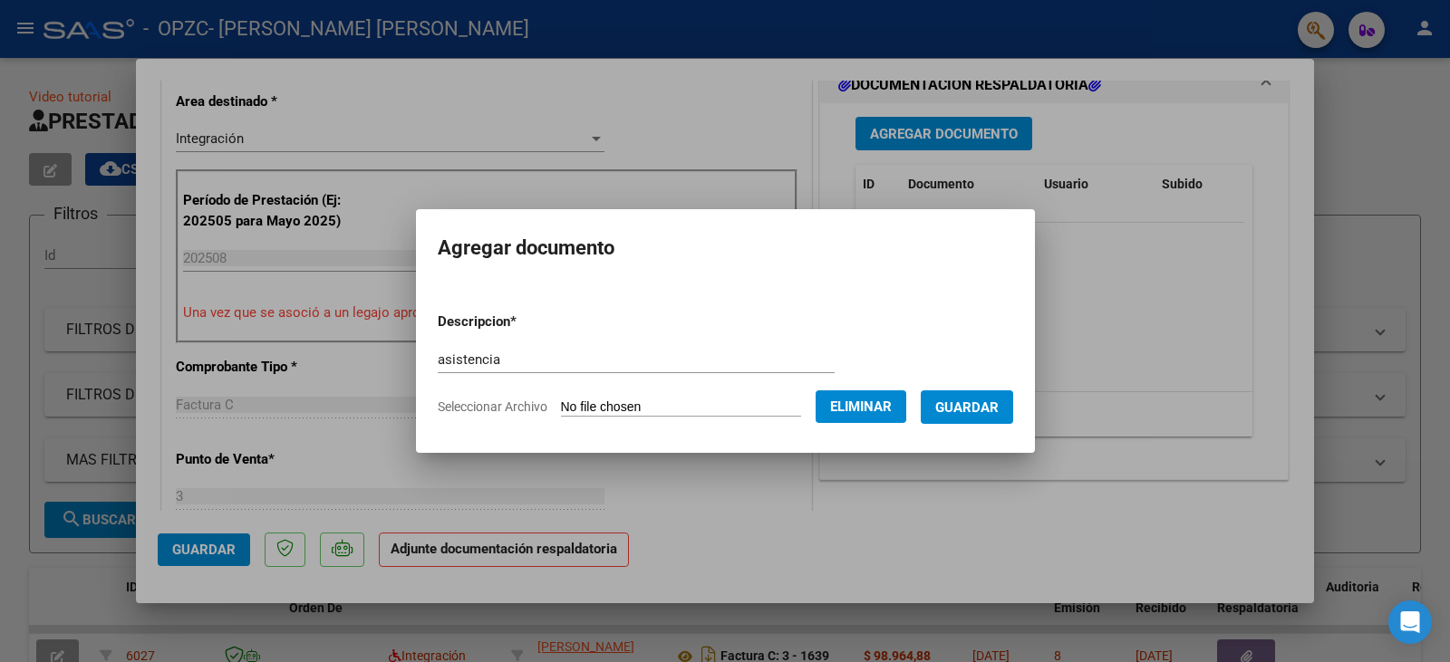
click at [994, 412] on span "Guardar" at bounding box center [966, 408] width 63 height 16
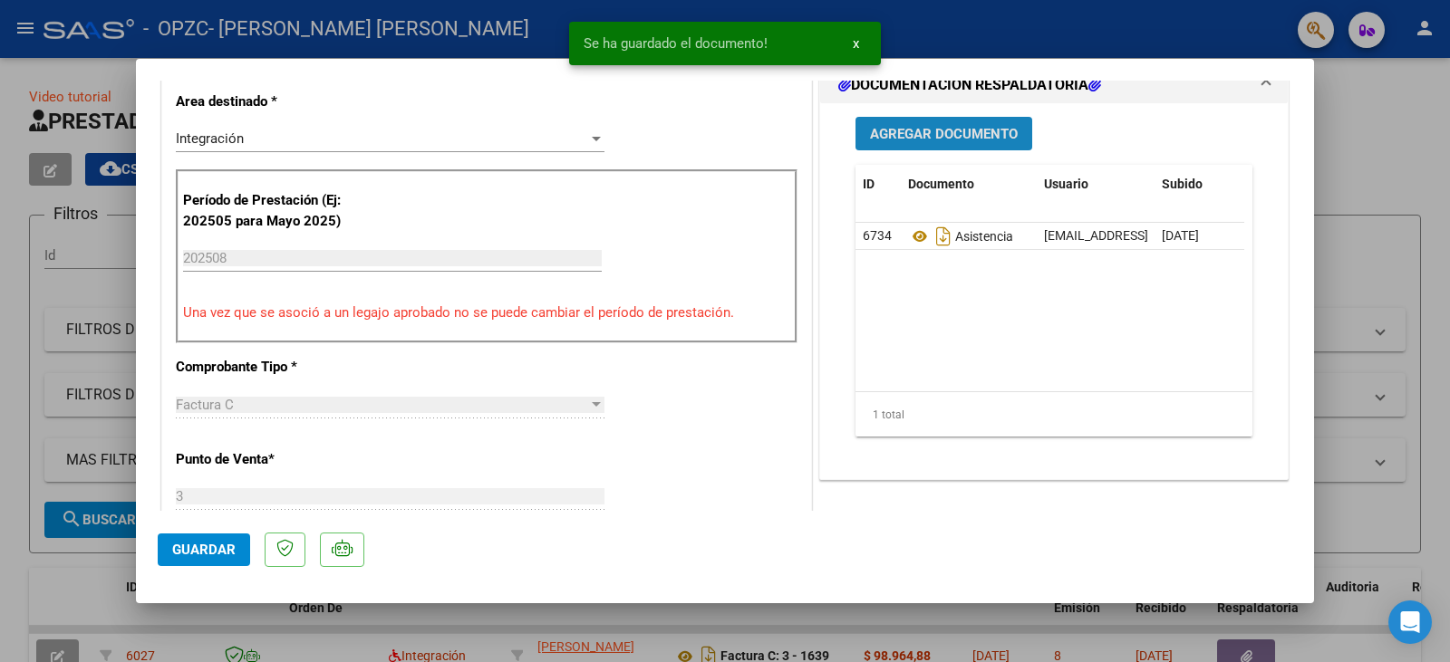
click at [959, 132] on span "Agregar Documento" at bounding box center [944, 134] width 148 height 16
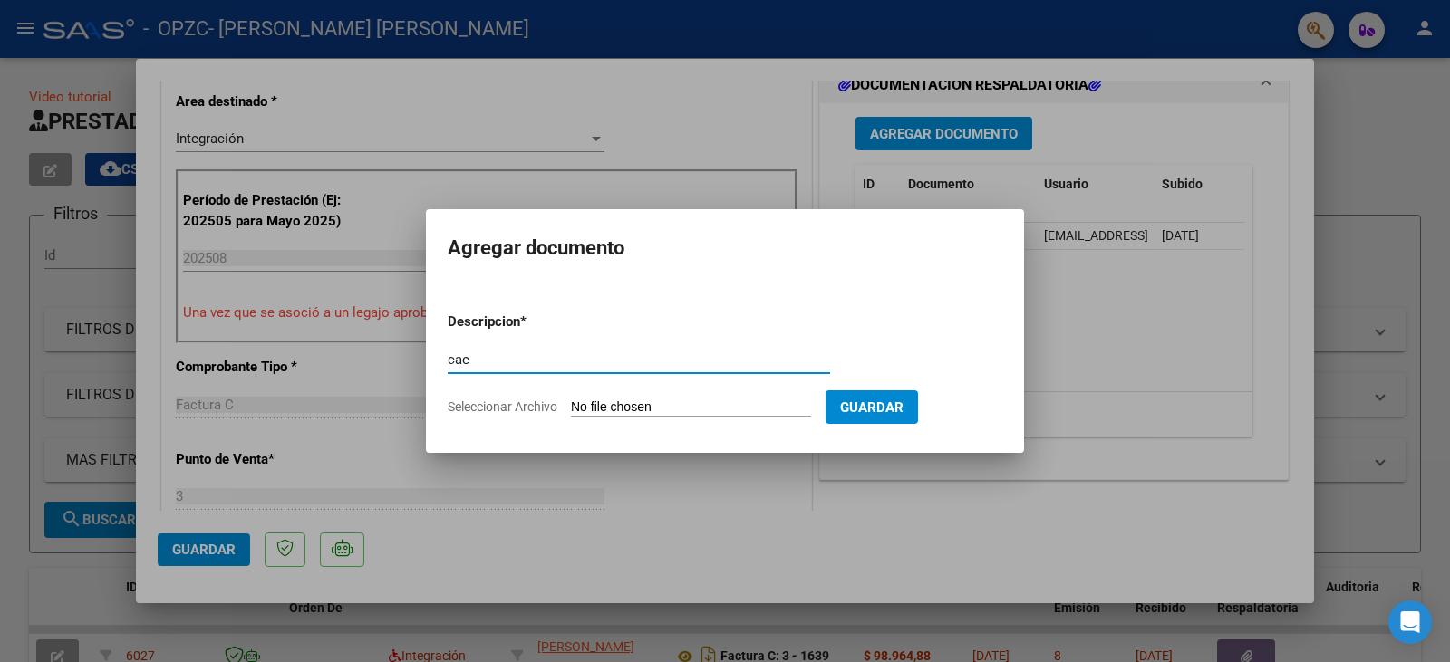
type input "cae"
click at [517, 403] on span "Seleccionar Archivo" at bounding box center [503, 407] width 110 height 14
click at [571, 403] on input "Seleccionar Archivo" at bounding box center [691, 408] width 240 height 17
type input "C:\fakepath\Agosto cae GVJ.pdf"
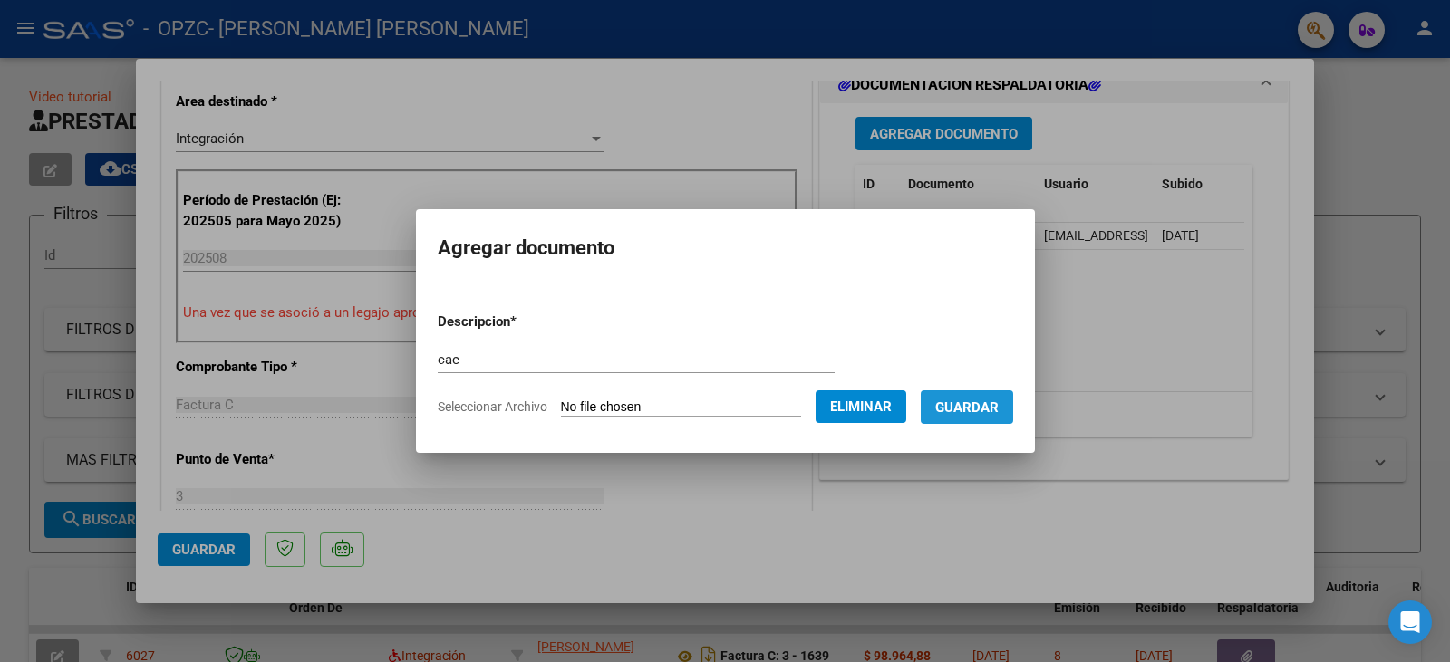
click at [999, 408] on span "Guardar" at bounding box center [966, 408] width 63 height 16
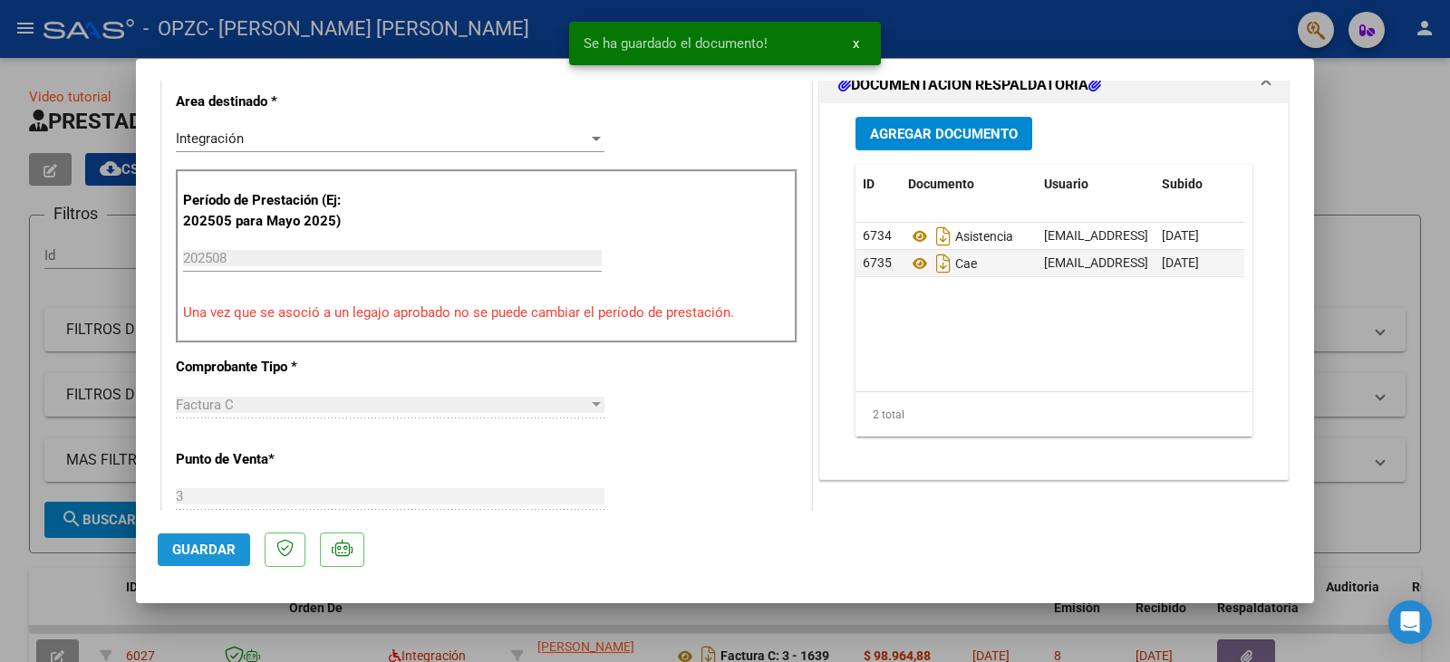
click at [228, 553] on span "Guardar" at bounding box center [203, 550] width 63 height 16
click at [120, 175] on div at bounding box center [725, 331] width 1450 height 662
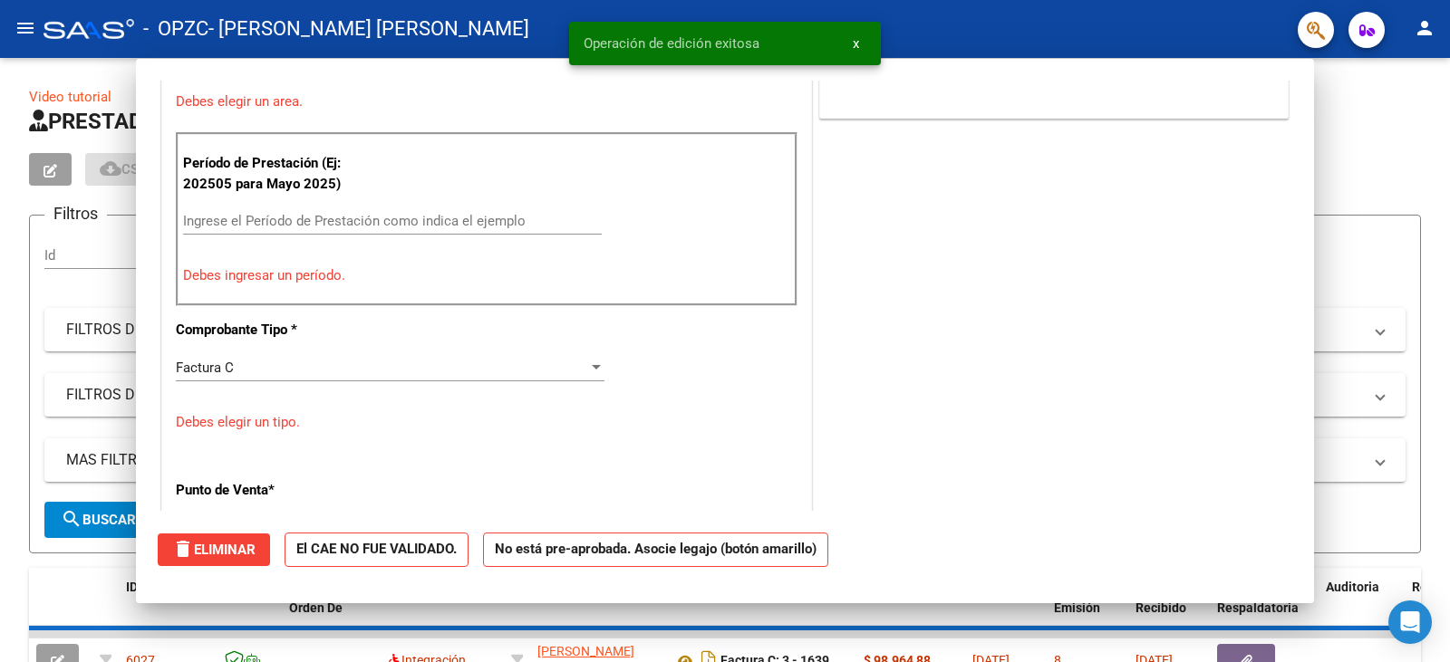
scroll to position [0, 0]
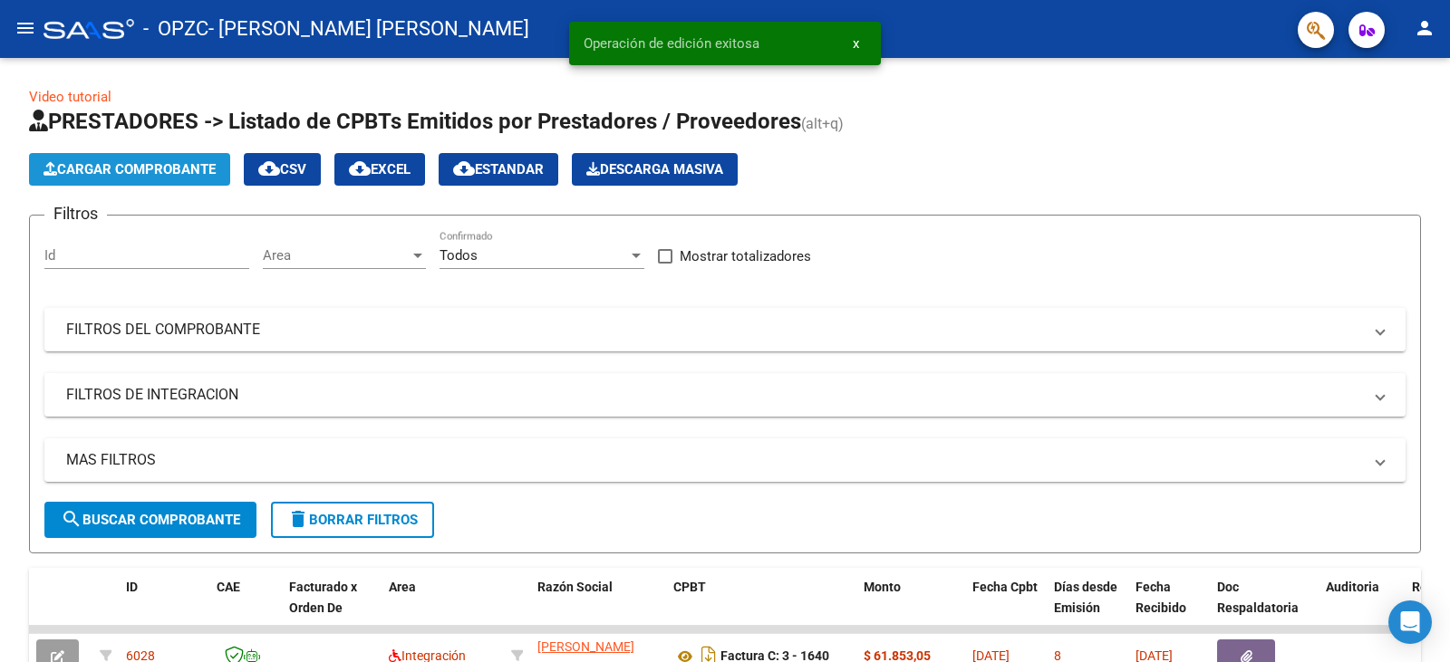
click at [120, 175] on span "Cargar Comprobante" at bounding box center [129, 169] width 172 height 16
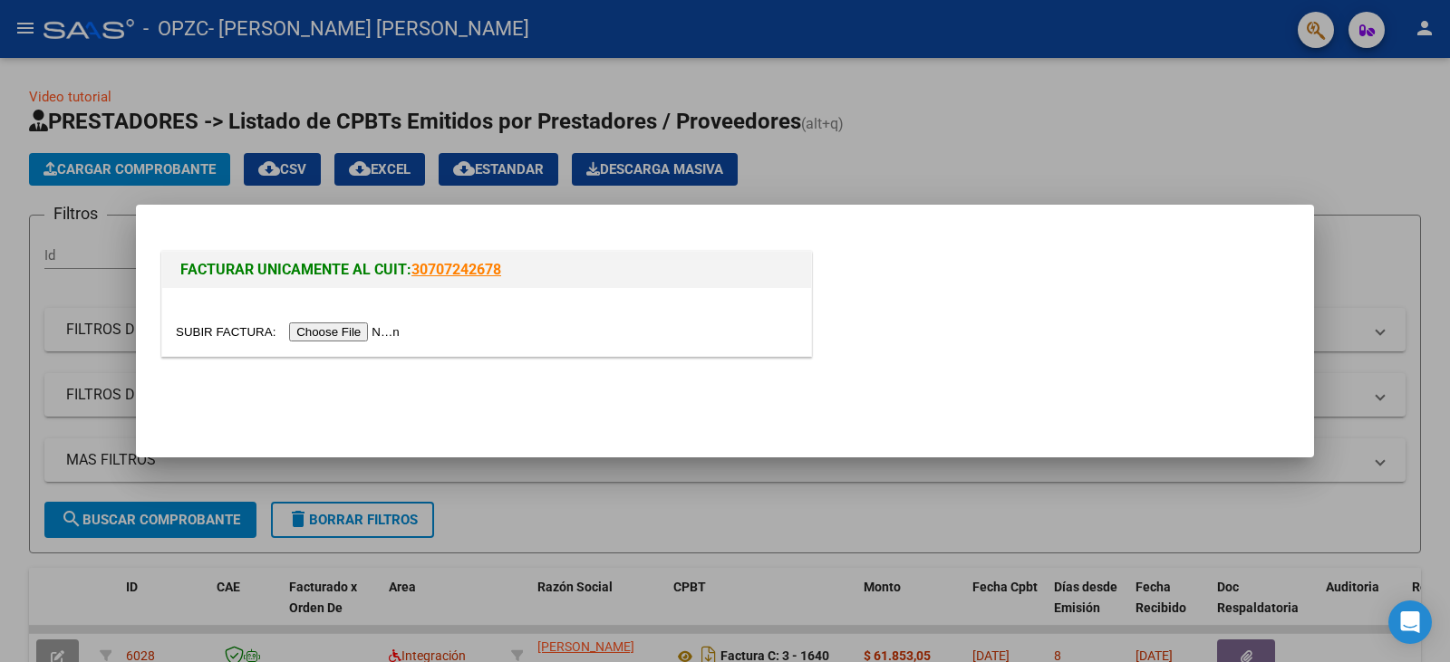
click at [337, 328] on input "file" at bounding box center [290, 332] width 229 height 19
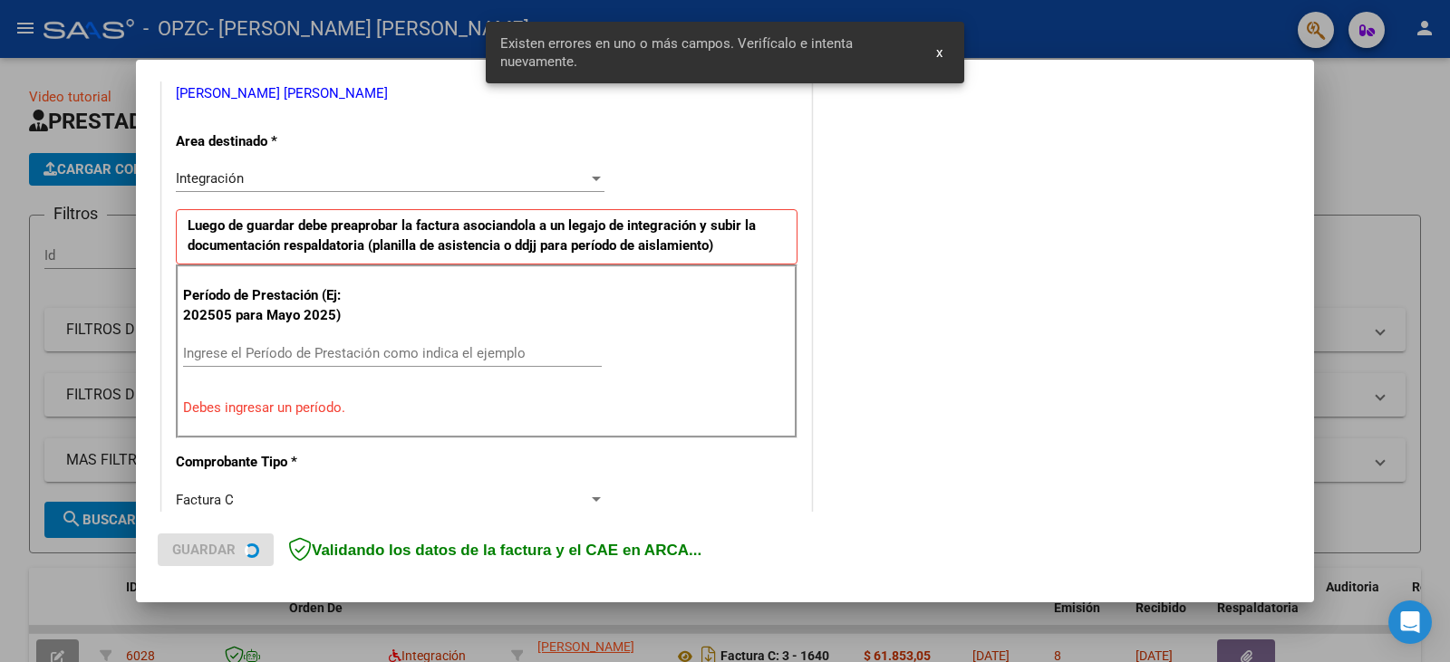
scroll to position [383, 0]
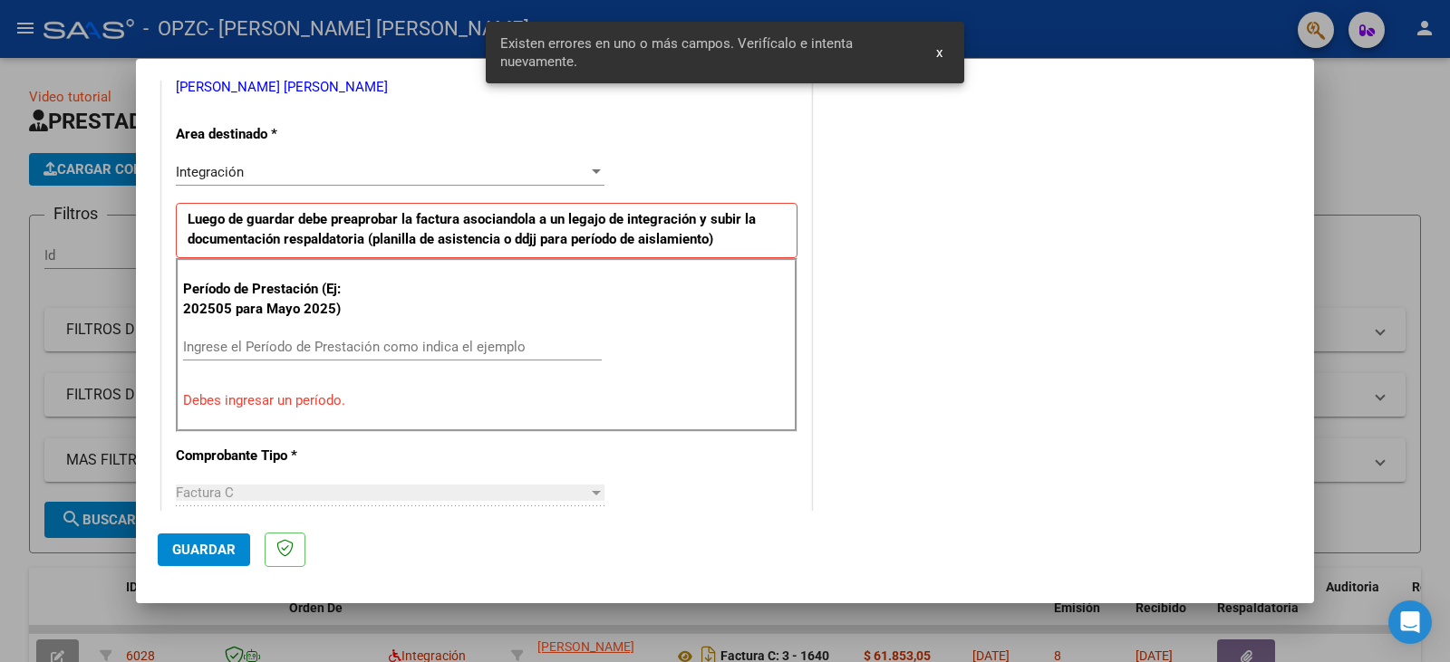
click at [237, 352] on input "Ingrese el Período de Prestación como indica el ejemplo" at bounding box center [392, 347] width 419 height 16
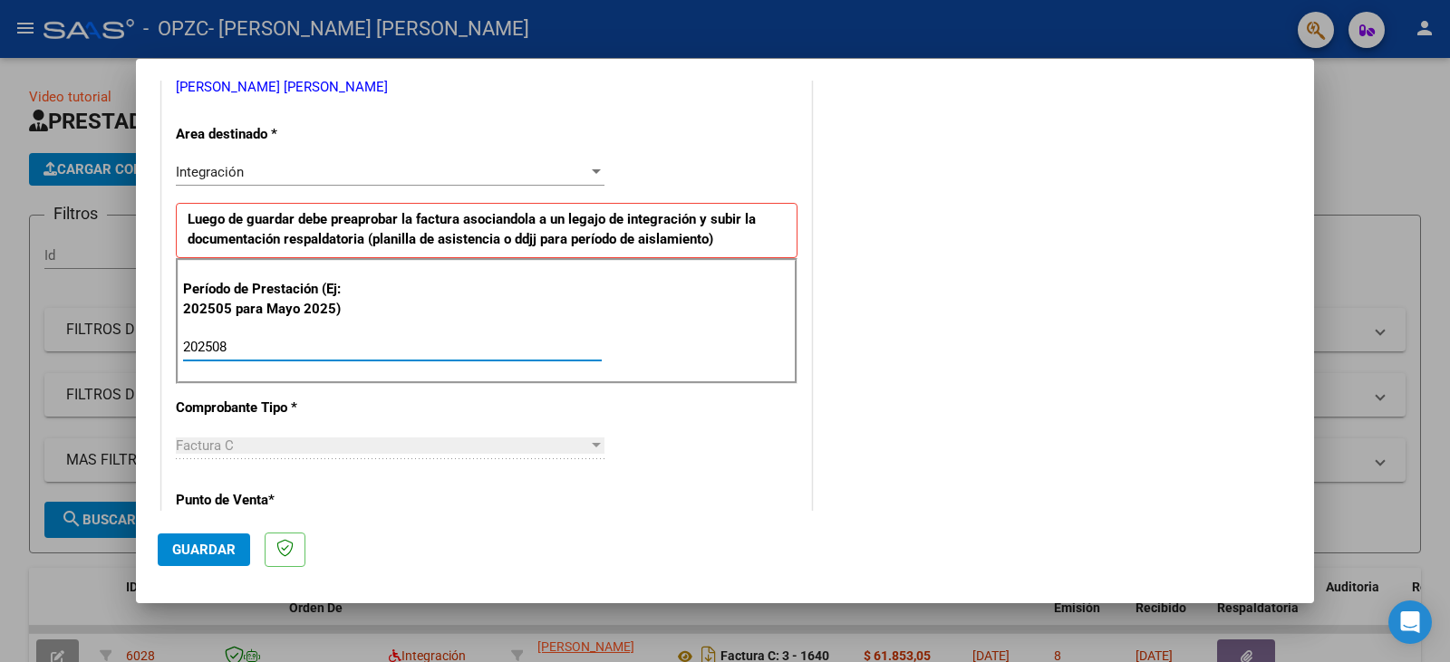
type input "202508"
click at [219, 548] on span "Guardar" at bounding box center [203, 550] width 63 height 16
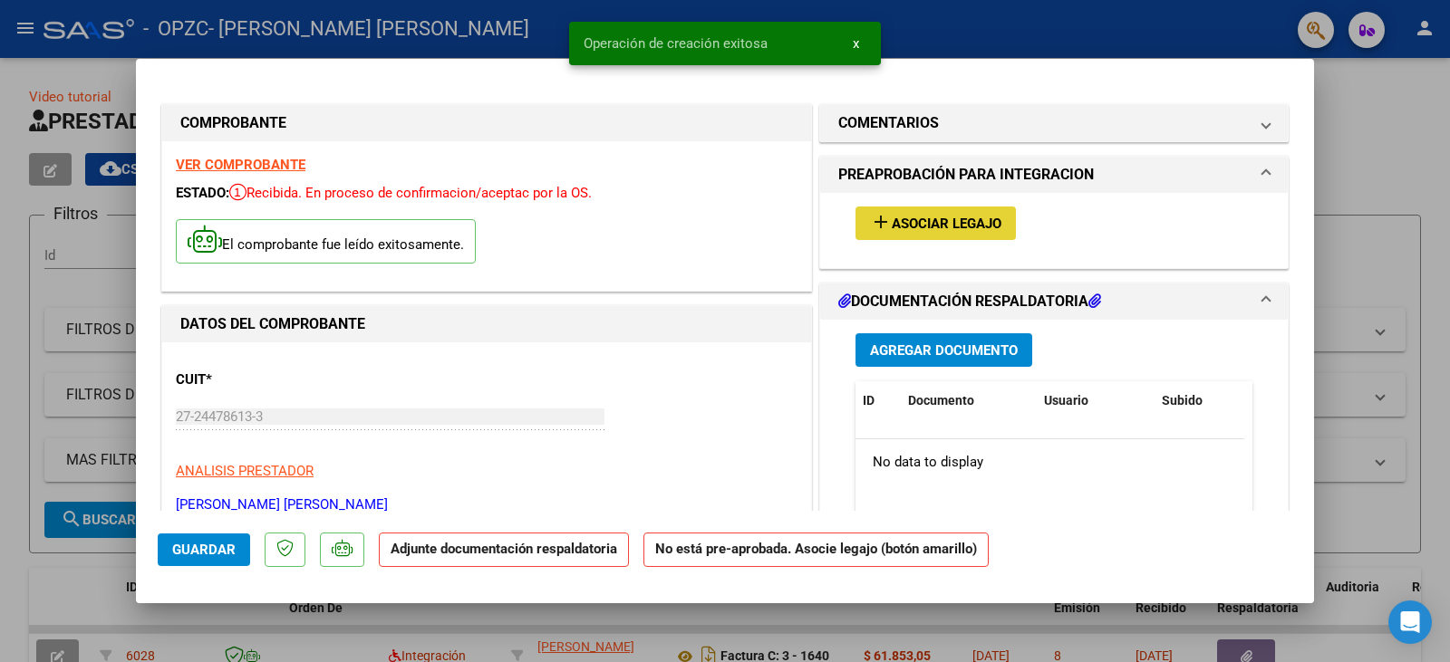
click at [961, 231] on span "Asociar Legajo" at bounding box center [947, 224] width 110 height 16
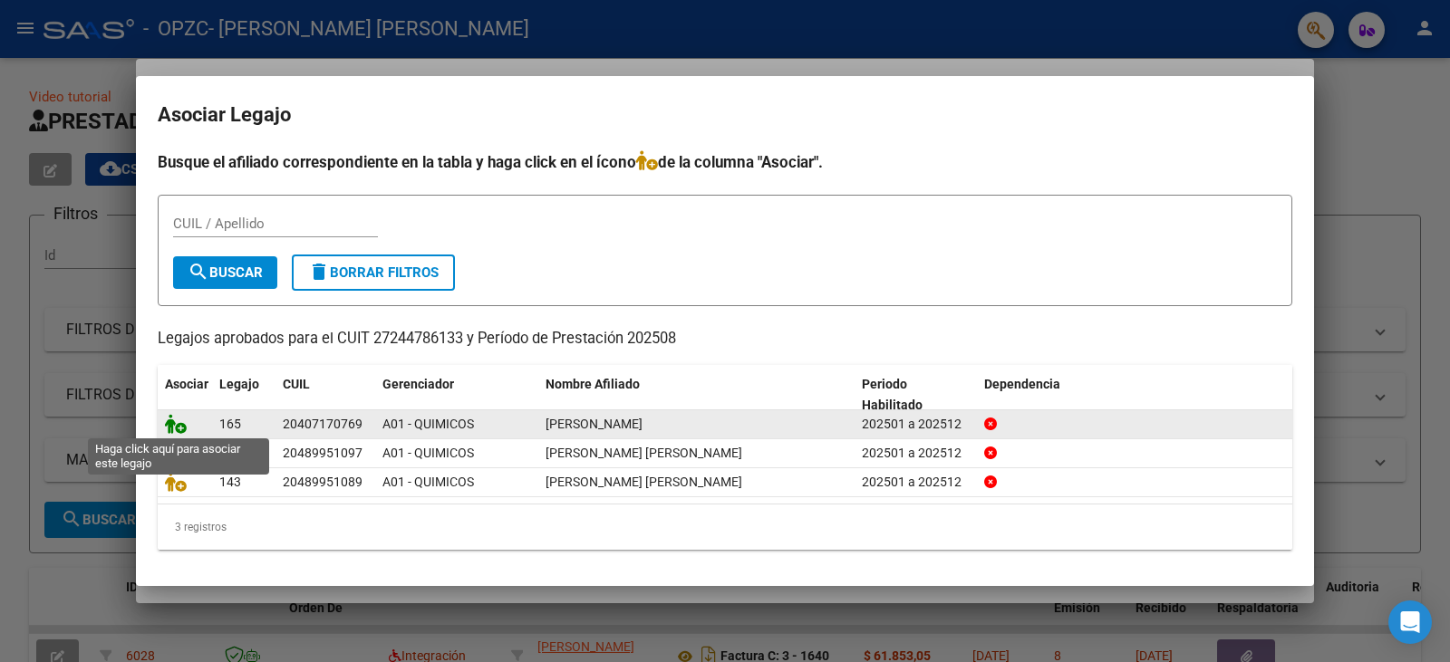
click at [182, 424] on icon at bounding box center [176, 424] width 22 height 20
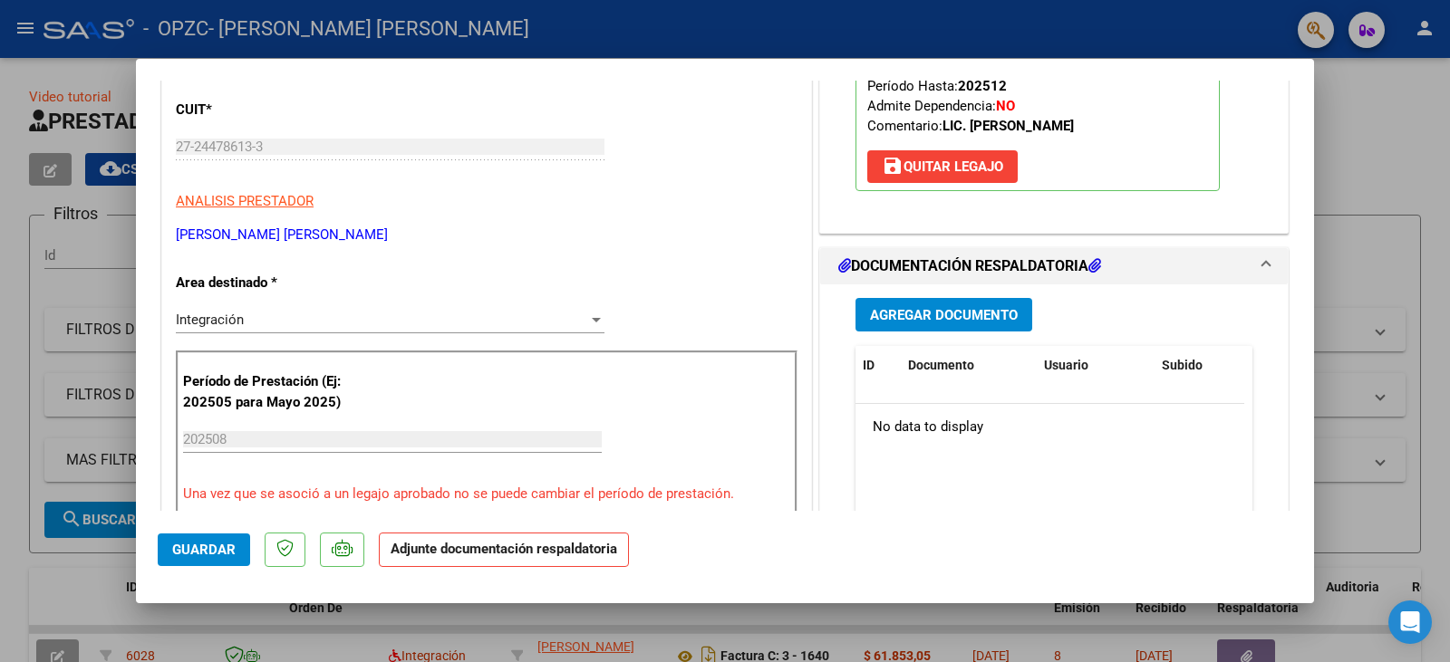
scroll to position [272, 0]
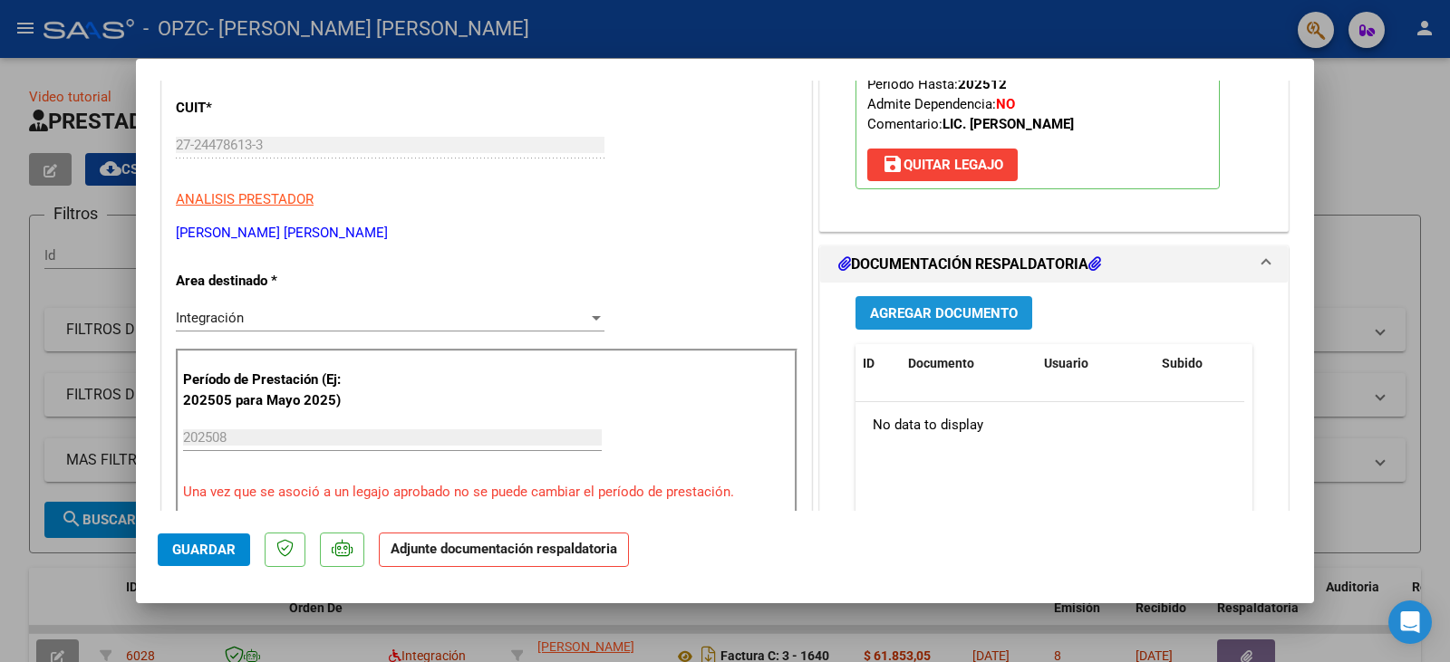
click at [965, 310] on span "Agregar Documento" at bounding box center [944, 313] width 148 height 16
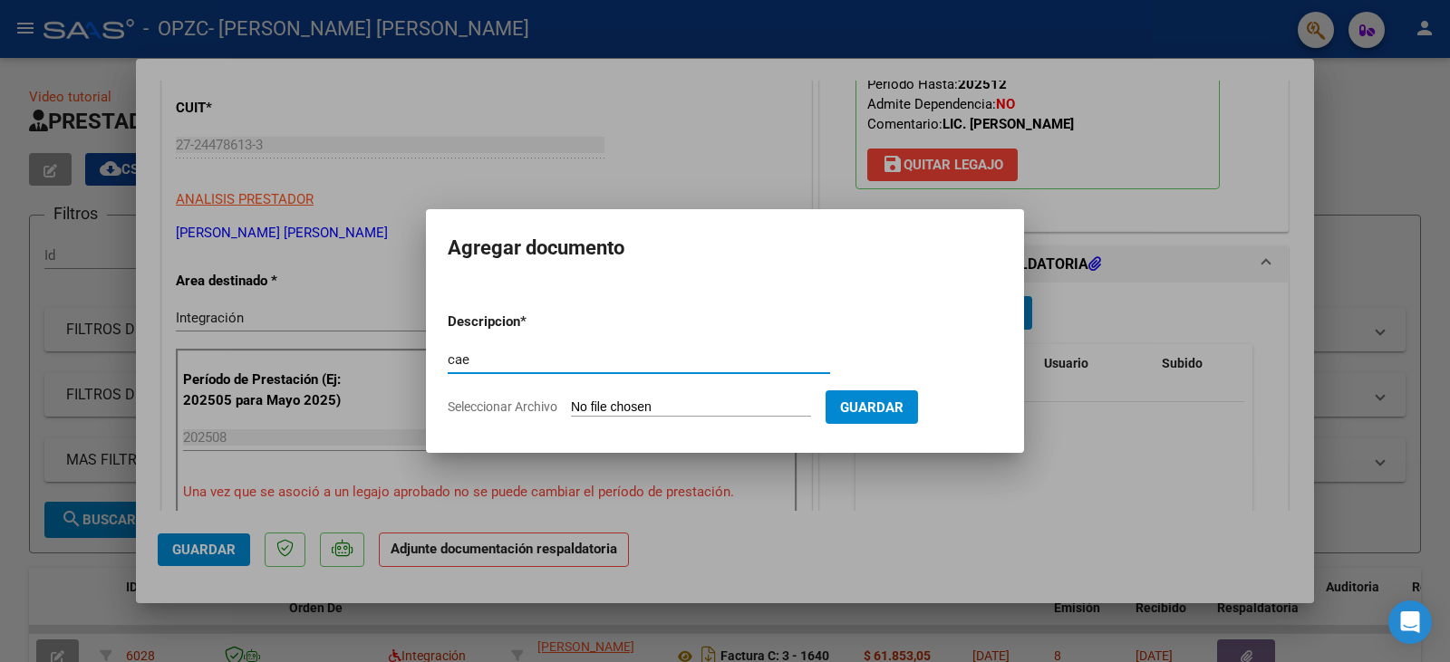
type input "cae"
click at [533, 406] on span "Seleccionar Archivo" at bounding box center [503, 407] width 110 height 14
click at [571, 406] on input "Seleccionar Archivo" at bounding box center [691, 408] width 240 height 17
type input "C:\fakepath\Agosto [PERSON_NAME].pdf"
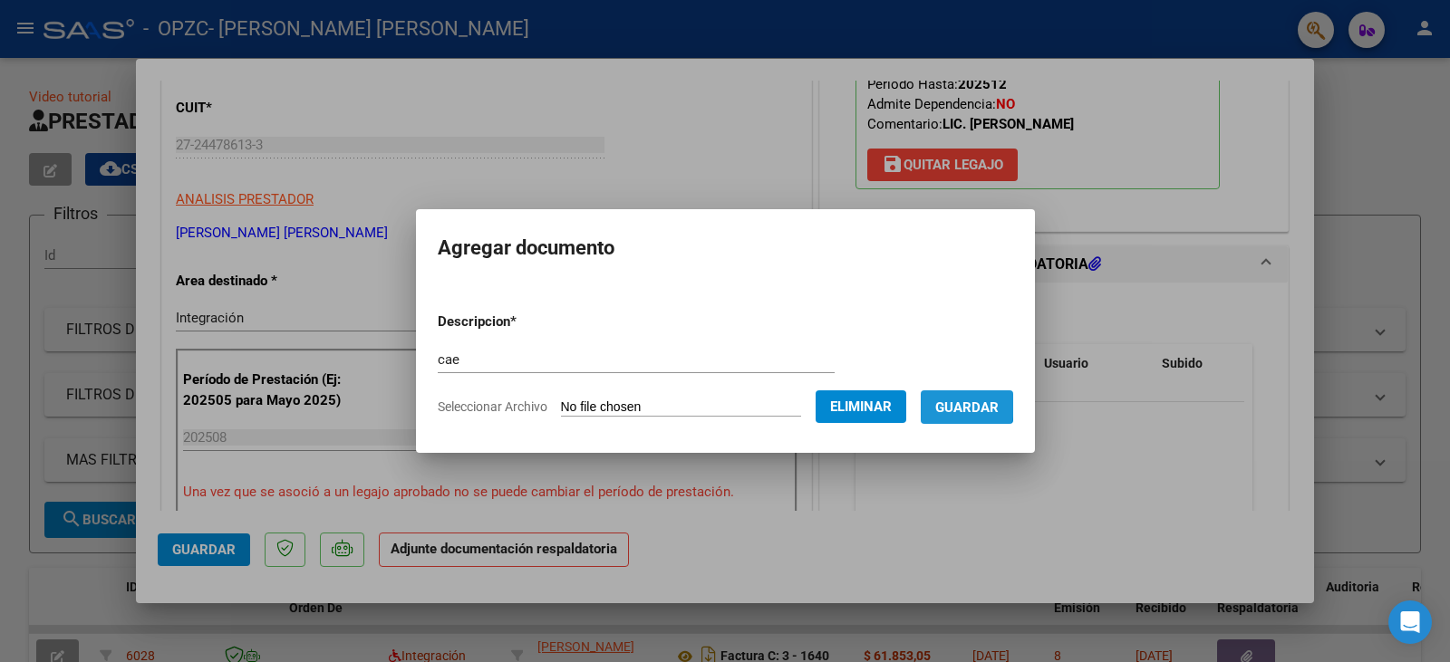
click at [970, 405] on span "Guardar" at bounding box center [966, 408] width 63 height 16
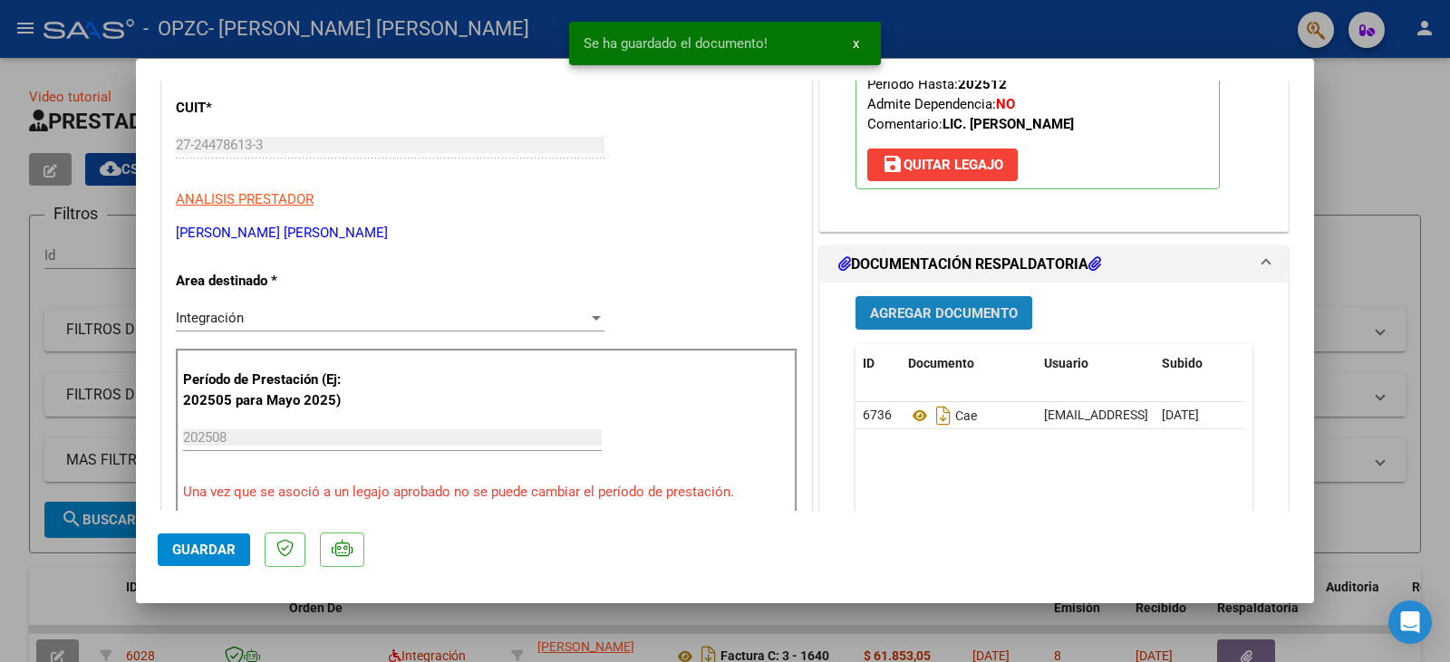
click at [957, 322] on span "Agregar Documento" at bounding box center [944, 313] width 148 height 16
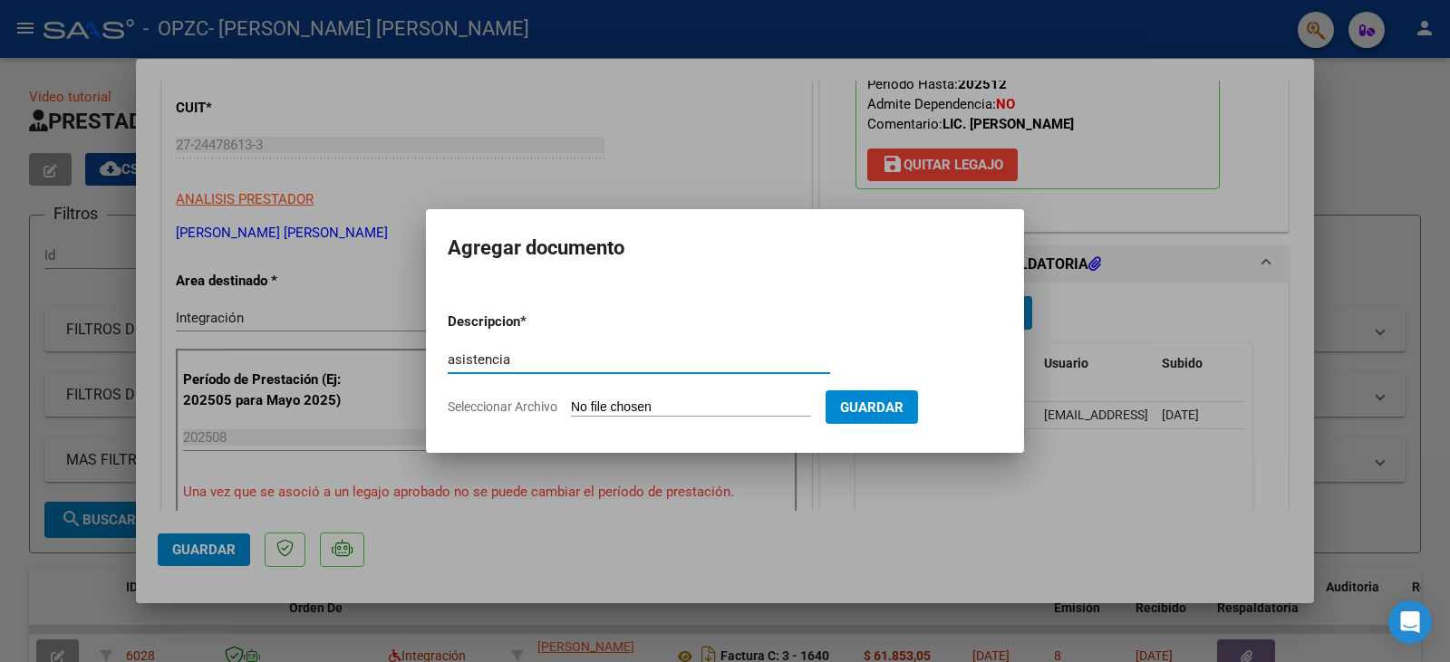
type input "asistencia"
click at [505, 405] on span "Seleccionar Archivo" at bounding box center [503, 407] width 110 height 14
click at [571, 405] on input "Seleccionar Archivo" at bounding box center [691, 408] width 240 height 17
click at [555, 404] on span "Seleccionar Archivo" at bounding box center [503, 407] width 110 height 14
click at [571, 404] on input "Seleccionar Archivo" at bounding box center [691, 408] width 240 height 17
